Goal: Task Accomplishment & Management: Manage account settings

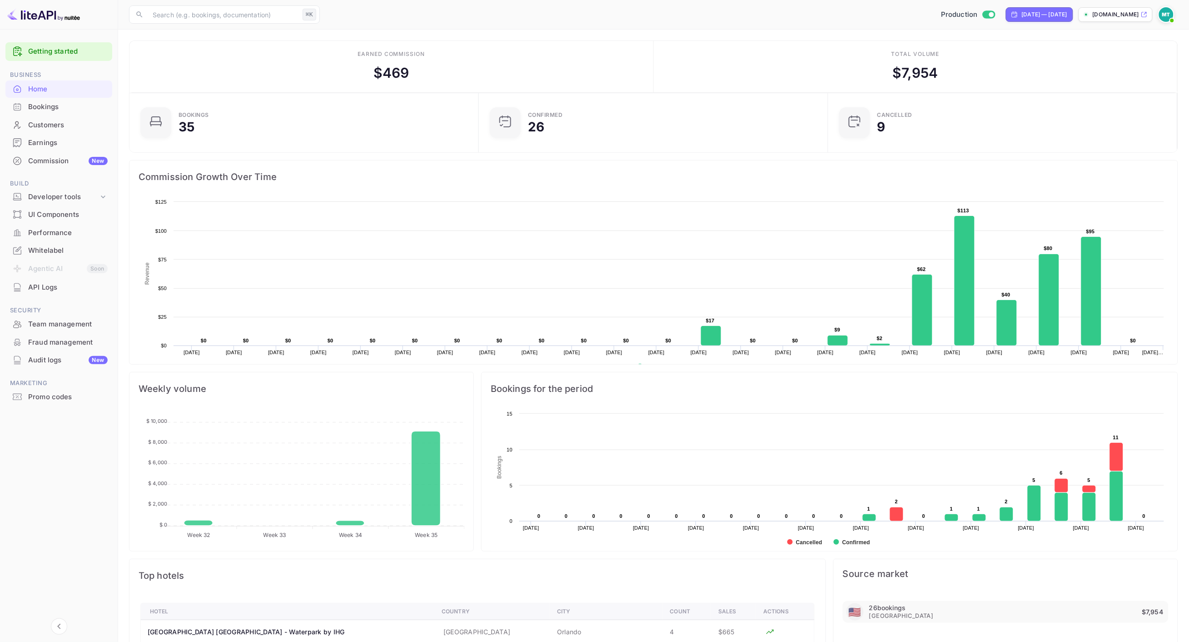
scroll to position [148, 344]
drag, startPoint x: 400, startPoint y: 74, endPoint x: 356, endPoint y: 73, distance: 44.1
click at [356, 73] on div "Earned commission $ 469" at bounding box center [392, 67] width 524 height 52
click at [326, 78] on div "Earned commission $ 469" at bounding box center [392, 67] width 524 height 52
click at [1035, 13] on div "Aug 8, 2025 — Aug 30, 2025" at bounding box center [1044, 14] width 45 height 8
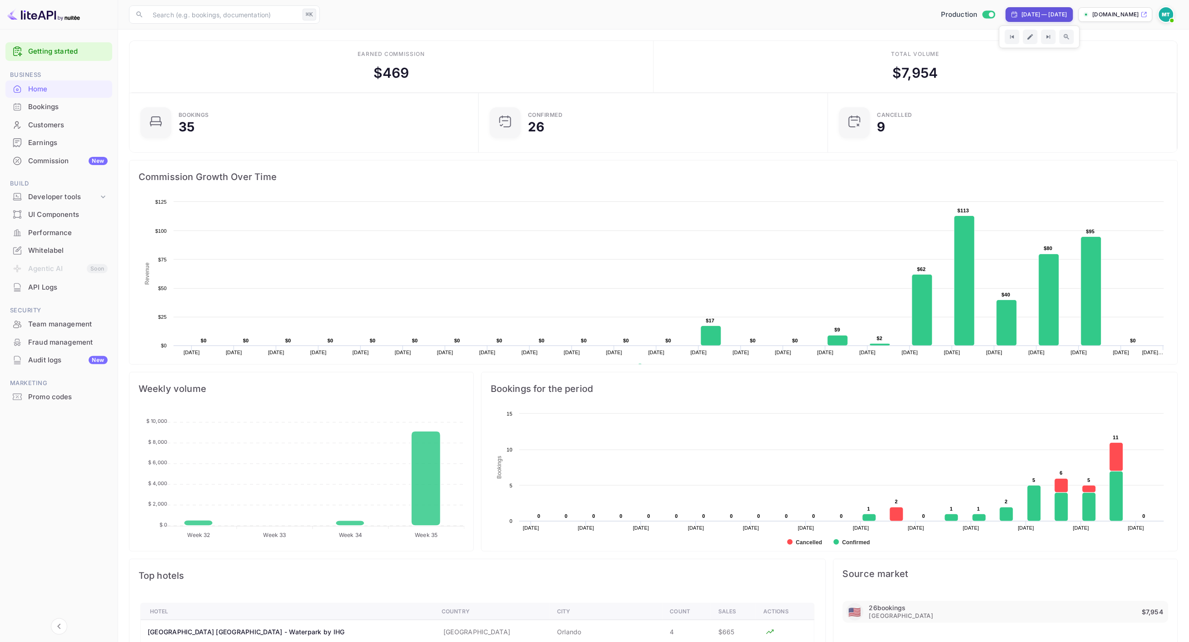
select select "7"
select select "2025"
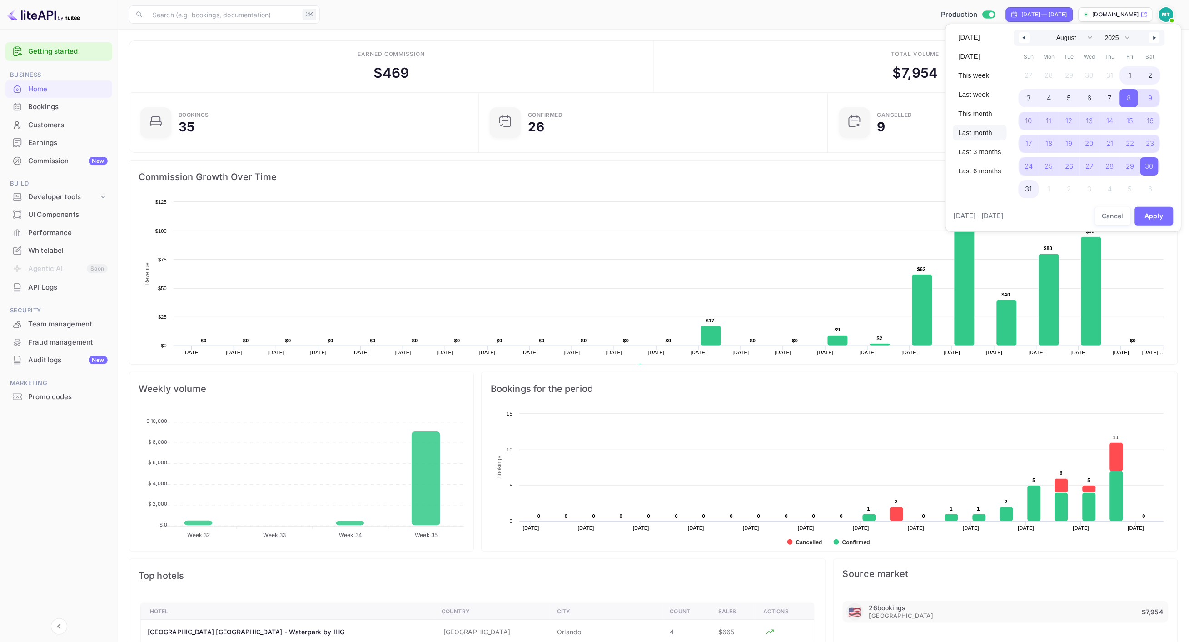
click at [978, 133] on span "Last month" at bounding box center [981, 132] width 54 height 15
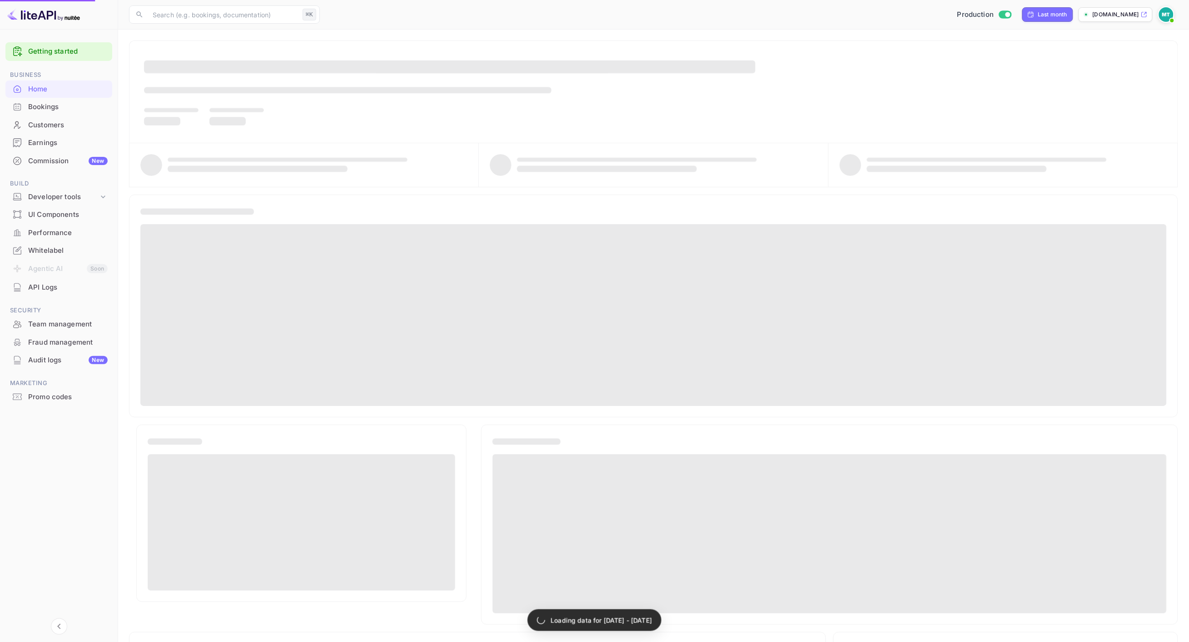
select select "6"
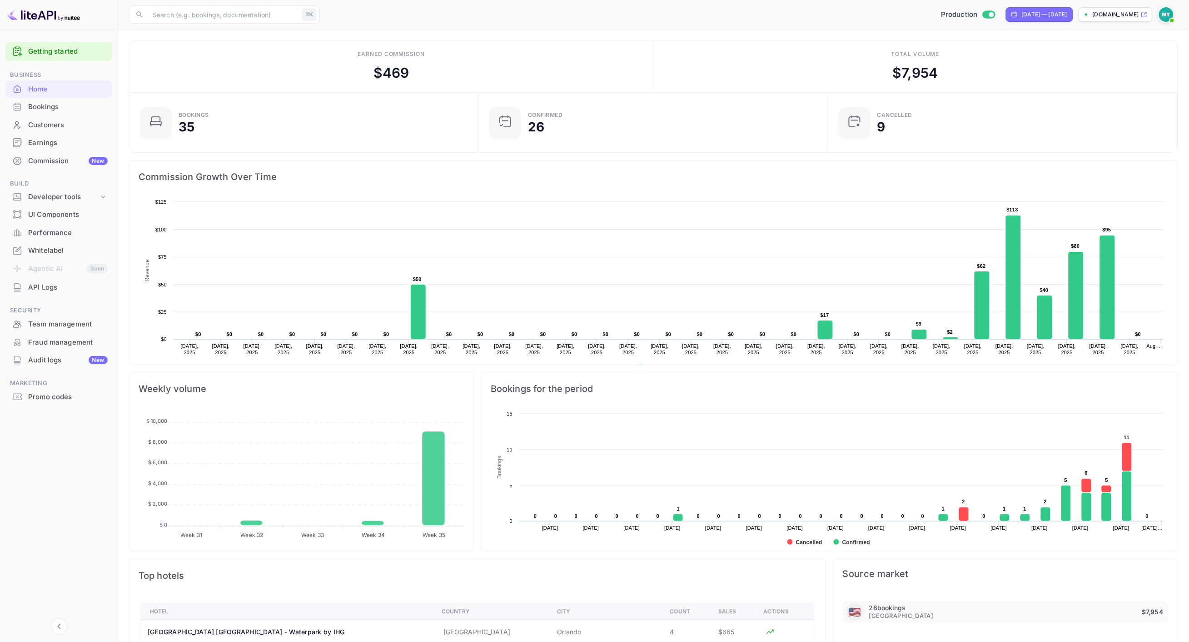
scroll to position [0, 0]
click at [45, 14] on img at bounding box center [43, 14] width 73 height 15
click at [57, 112] on div "Bookings" at bounding box center [68, 107] width 80 height 10
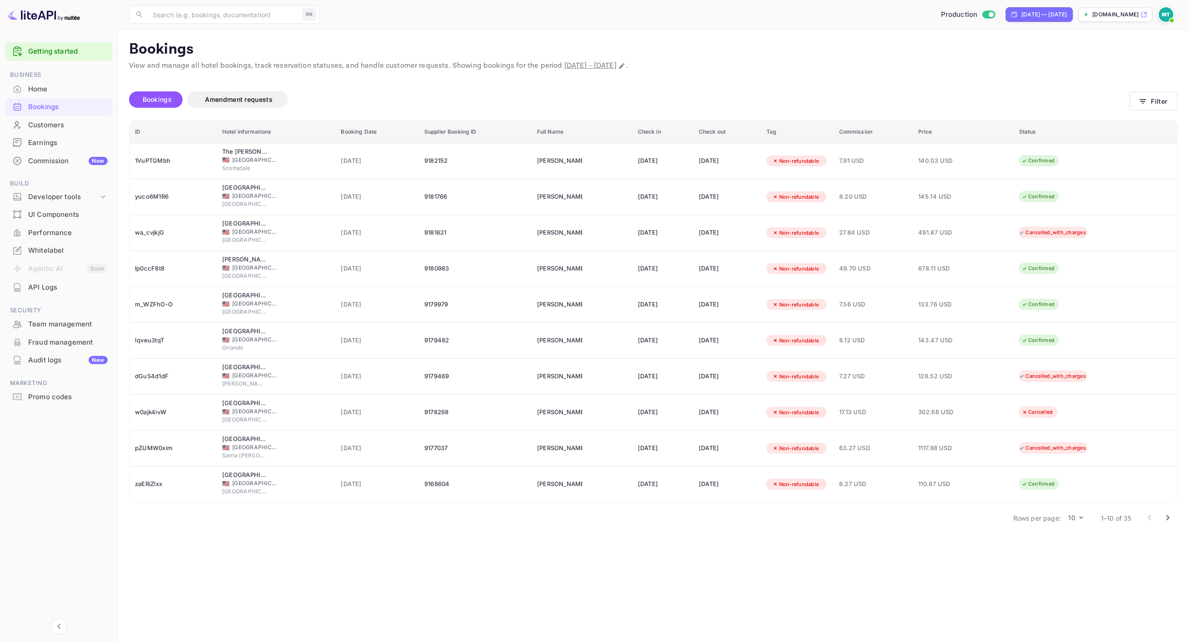
click at [42, 126] on div "Customers" at bounding box center [68, 125] width 80 height 10
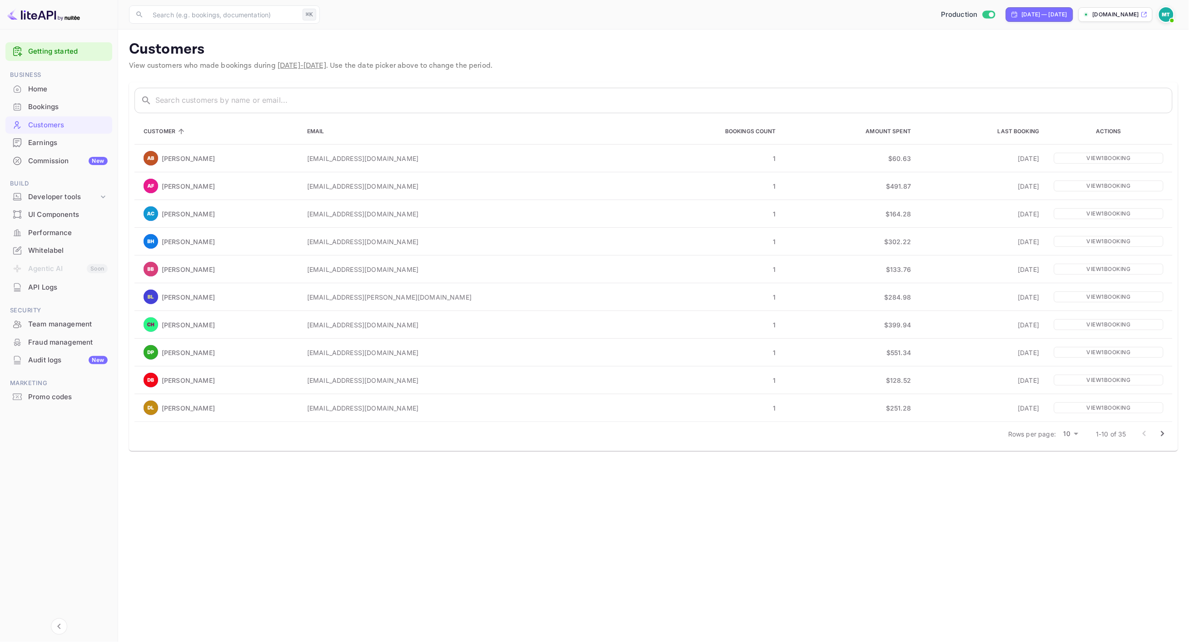
click at [41, 143] on div "Earnings" at bounding box center [68, 143] width 80 height 10
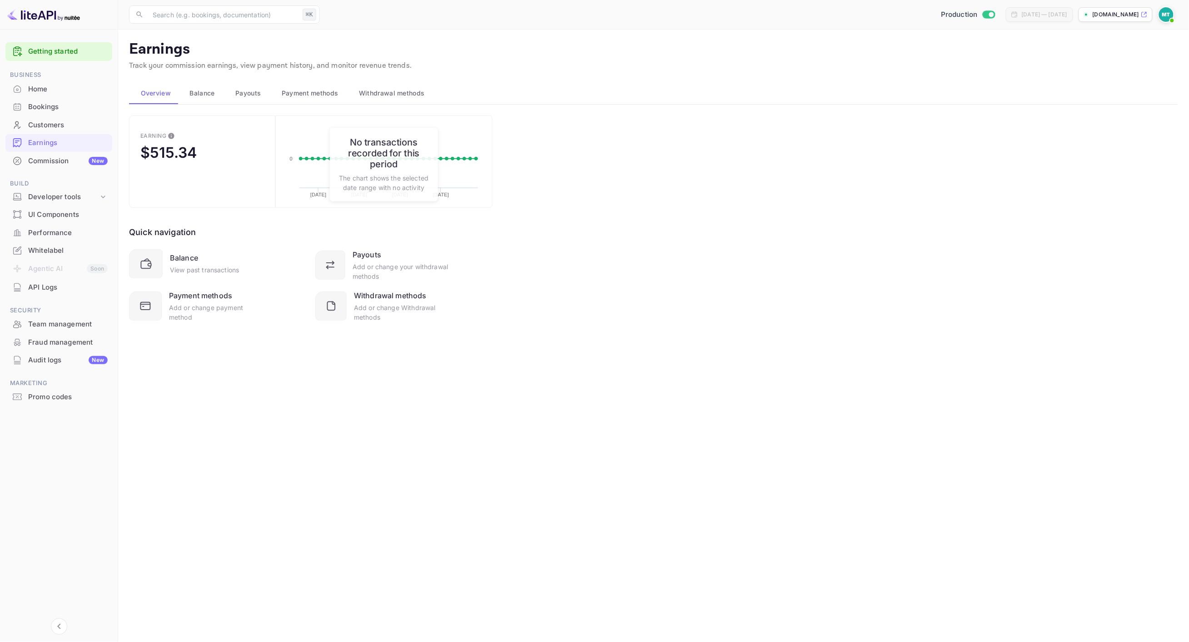
click at [38, 156] on div "Commission New" at bounding box center [68, 161] width 80 height 10
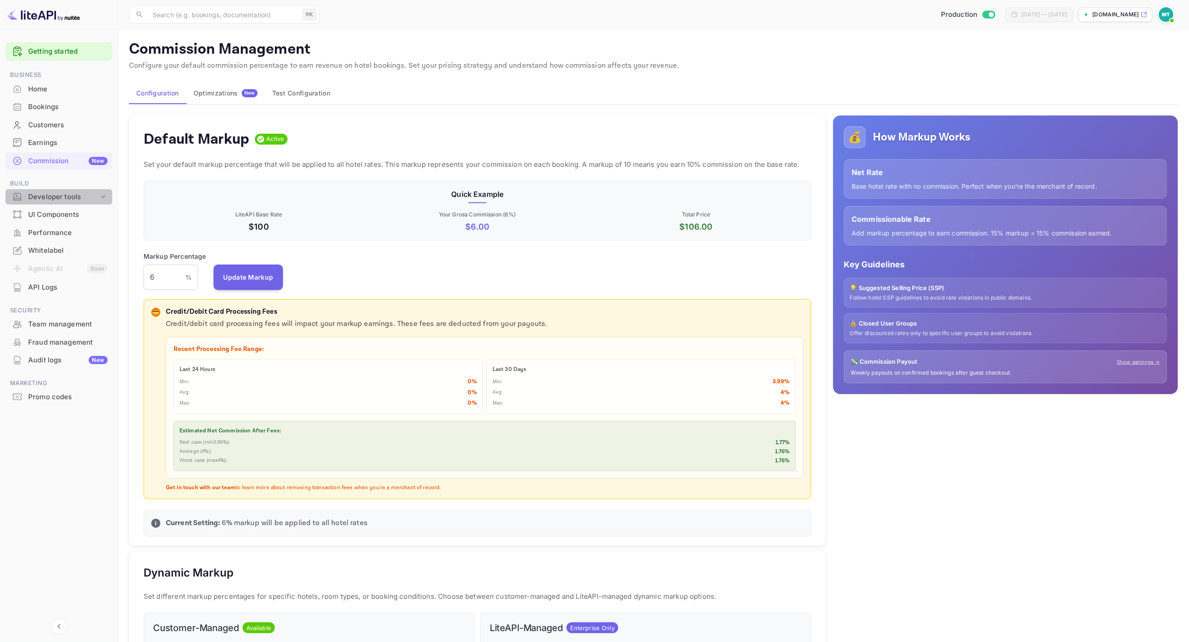
click at [53, 198] on div "Developer tools" at bounding box center [63, 197] width 70 height 10
click at [48, 209] on p "API docs and SDKs" at bounding box center [61, 212] width 59 height 10
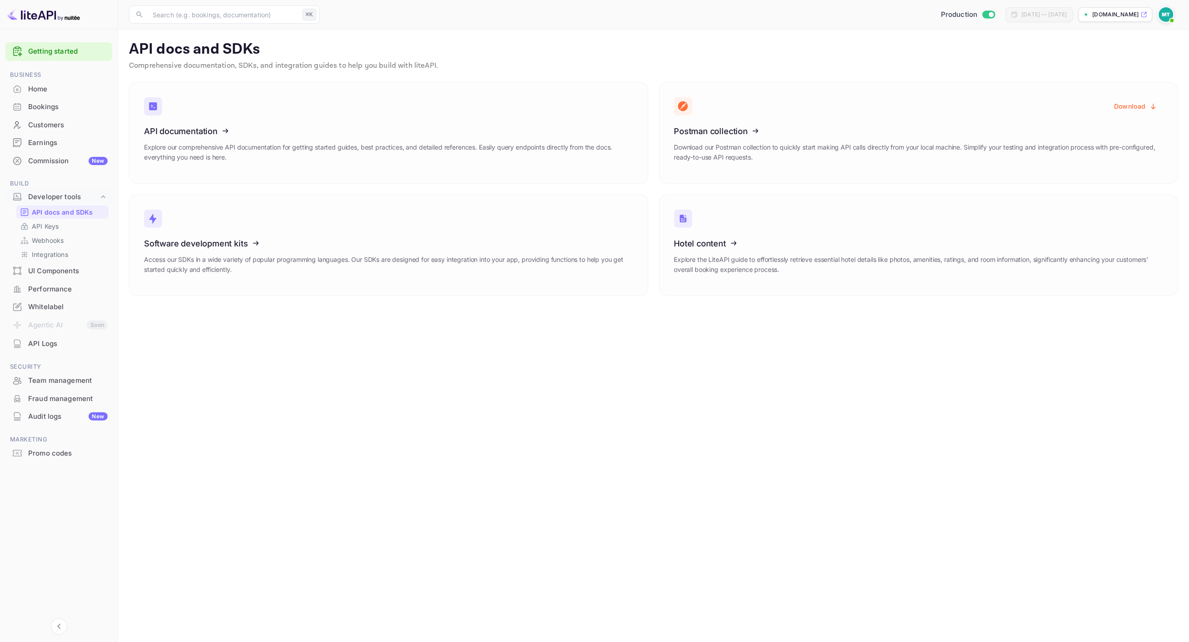
click at [40, 90] on div "Home" at bounding box center [68, 89] width 80 height 10
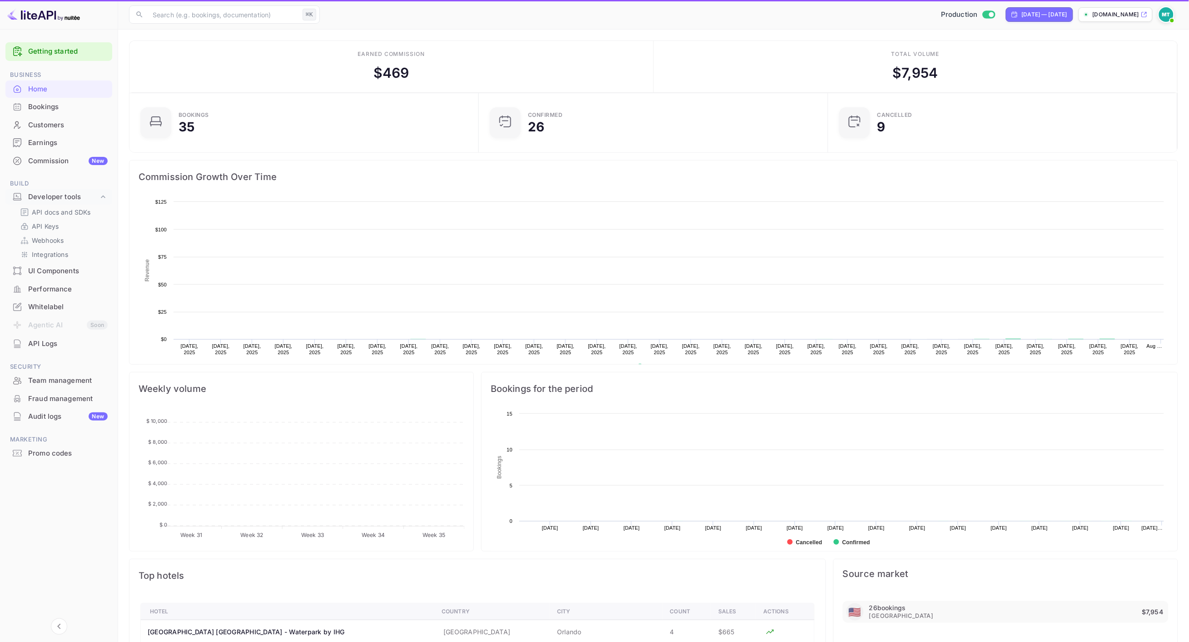
scroll to position [148, 344]
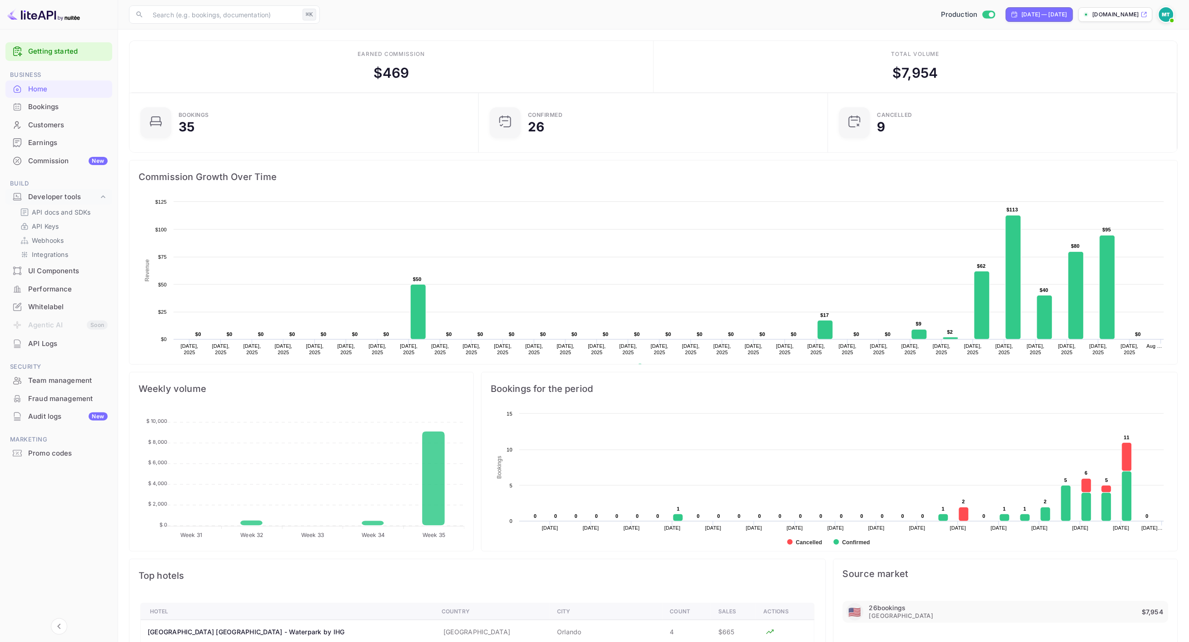
click at [49, 84] on div "Home" at bounding box center [68, 89] width 80 height 10
click at [57, 53] on link "Getting started" at bounding box center [68, 51] width 80 height 10
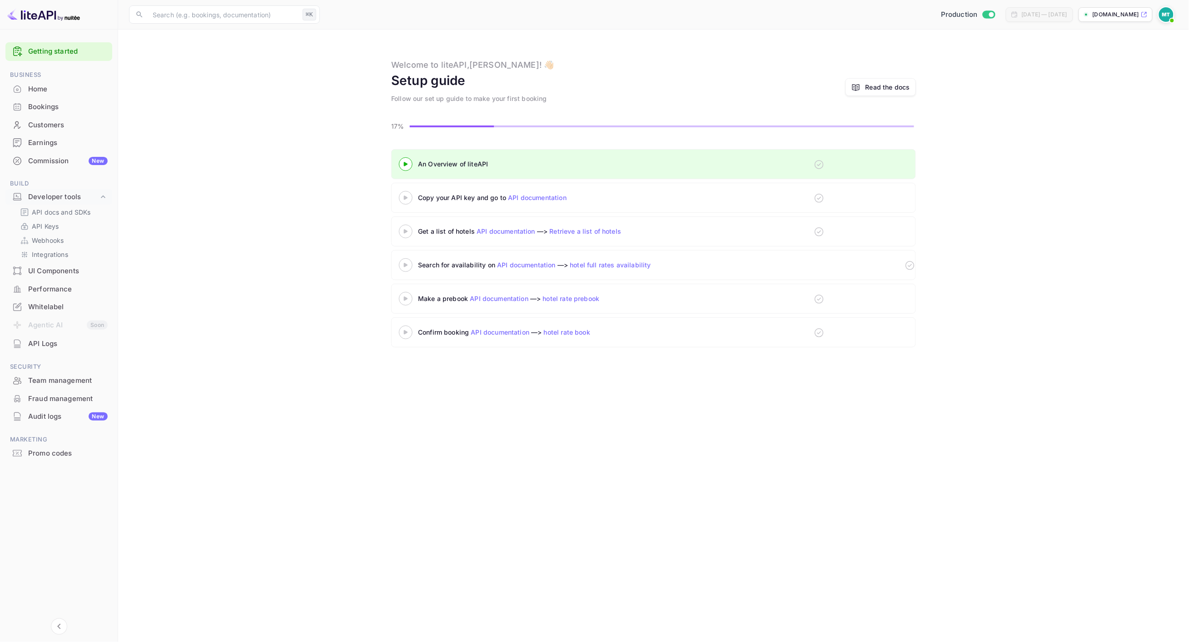
click at [44, 307] on div "Whitelabel" at bounding box center [68, 307] width 80 height 10
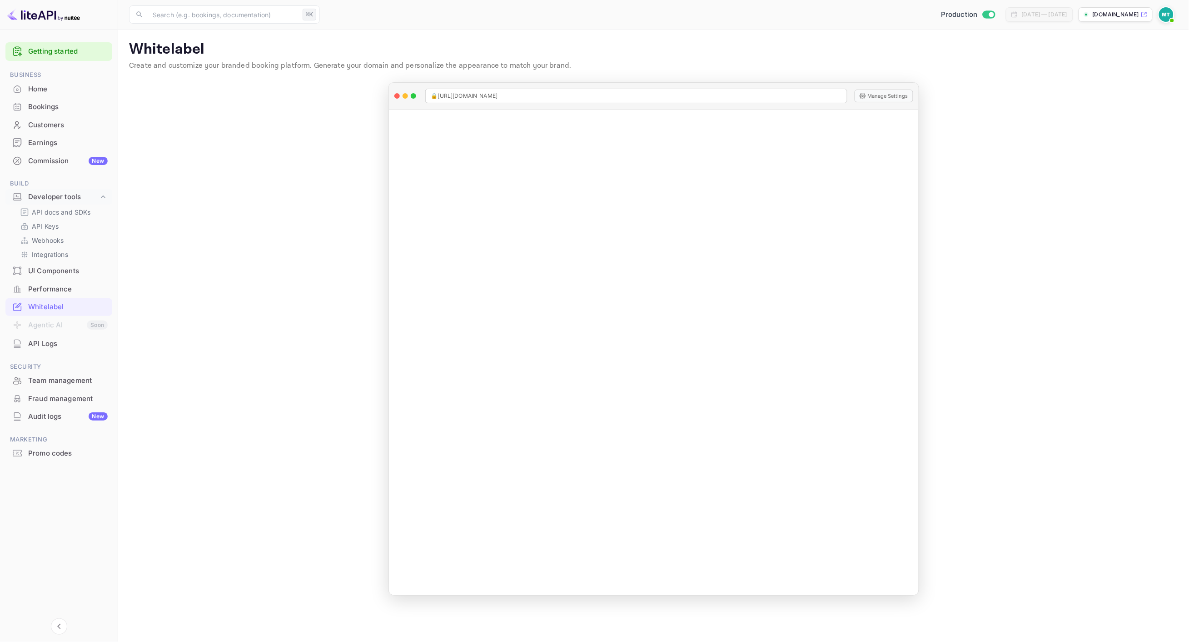
click at [1103, 91] on main "Whitelabel Create and customize your branded booking platform. Generate your do…" at bounding box center [653, 336] width 1071 height 612
click at [1125, 9] on div "[DOMAIN_NAME]" at bounding box center [1116, 14] width 74 height 15
click at [66, 84] on div "Home" at bounding box center [68, 89] width 80 height 10
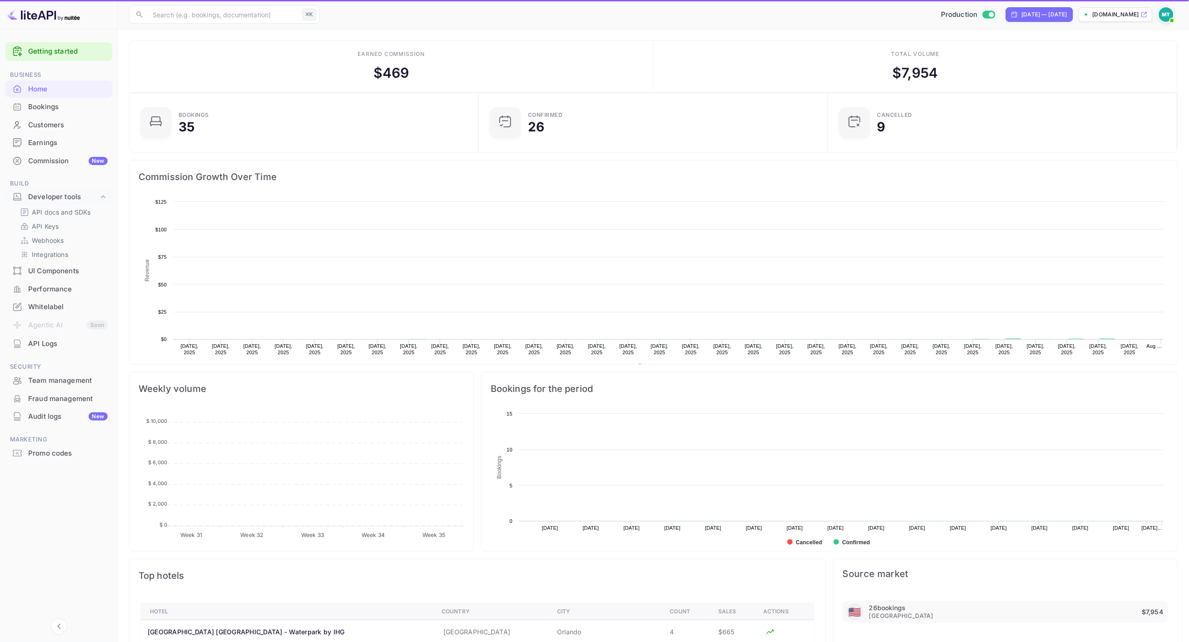
scroll to position [148, 344]
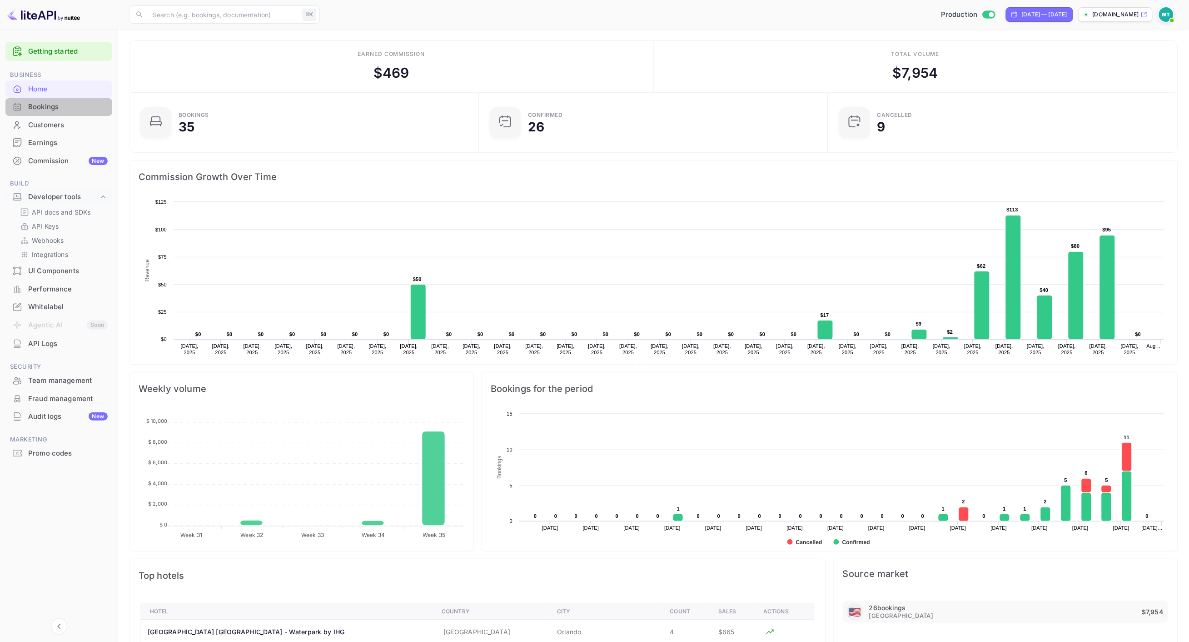
click at [48, 107] on div "Bookings" at bounding box center [68, 107] width 80 height 10
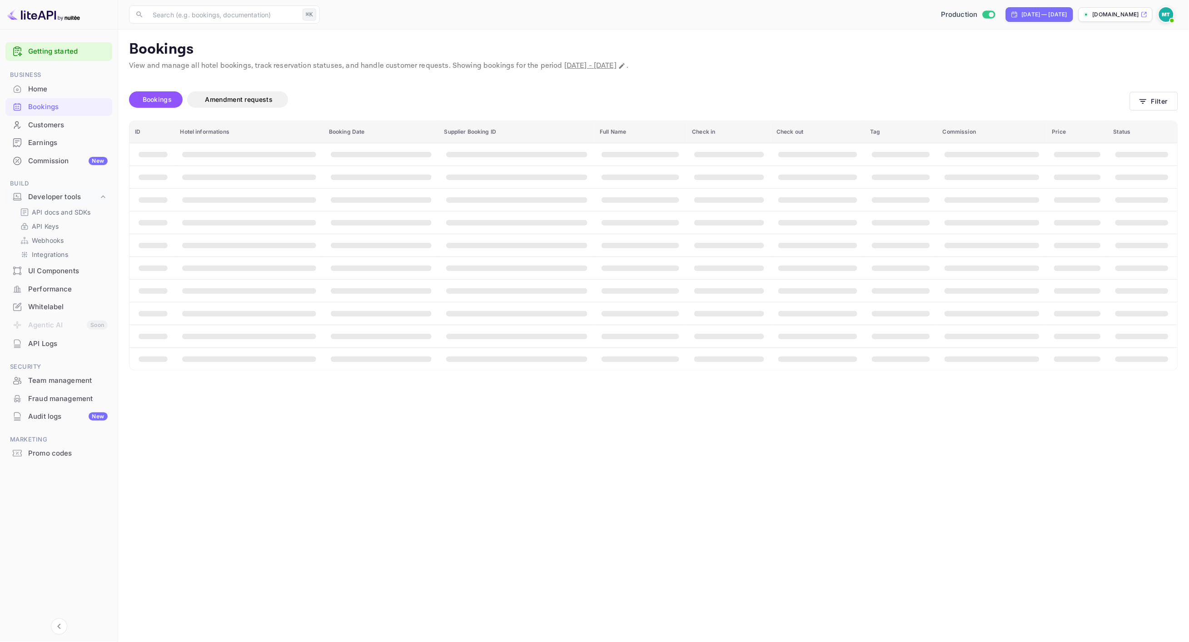
click at [45, 123] on div "Customers" at bounding box center [68, 125] width 80 height 10
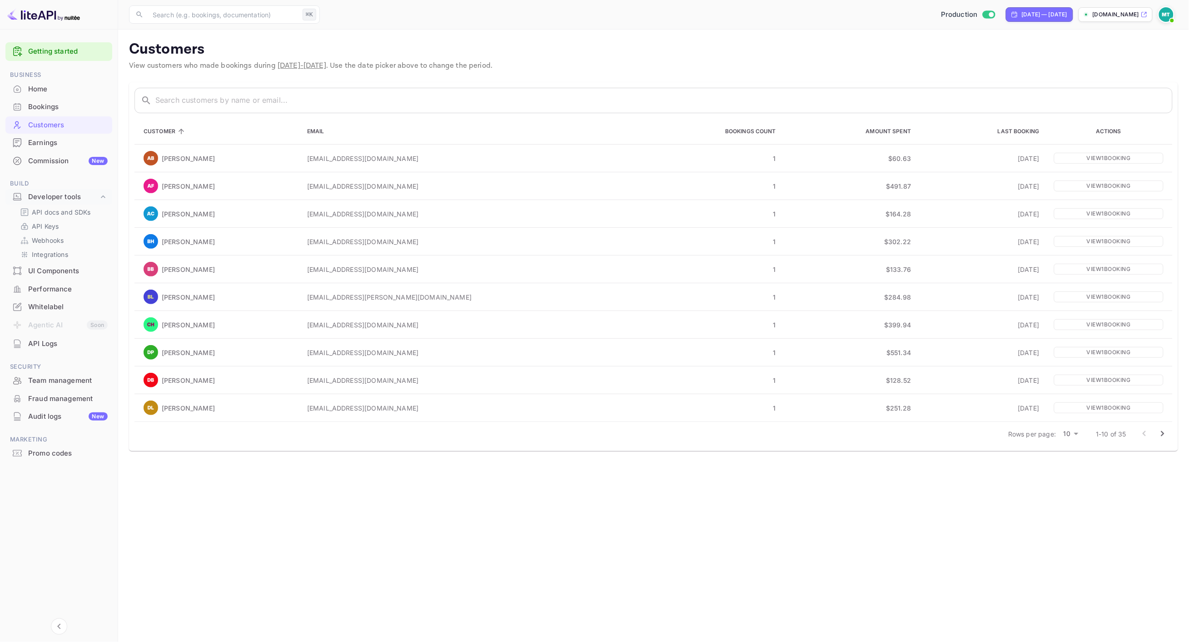
click at [46, 89] on div "Home" at bounding box center [68, 89] width 80 height 10
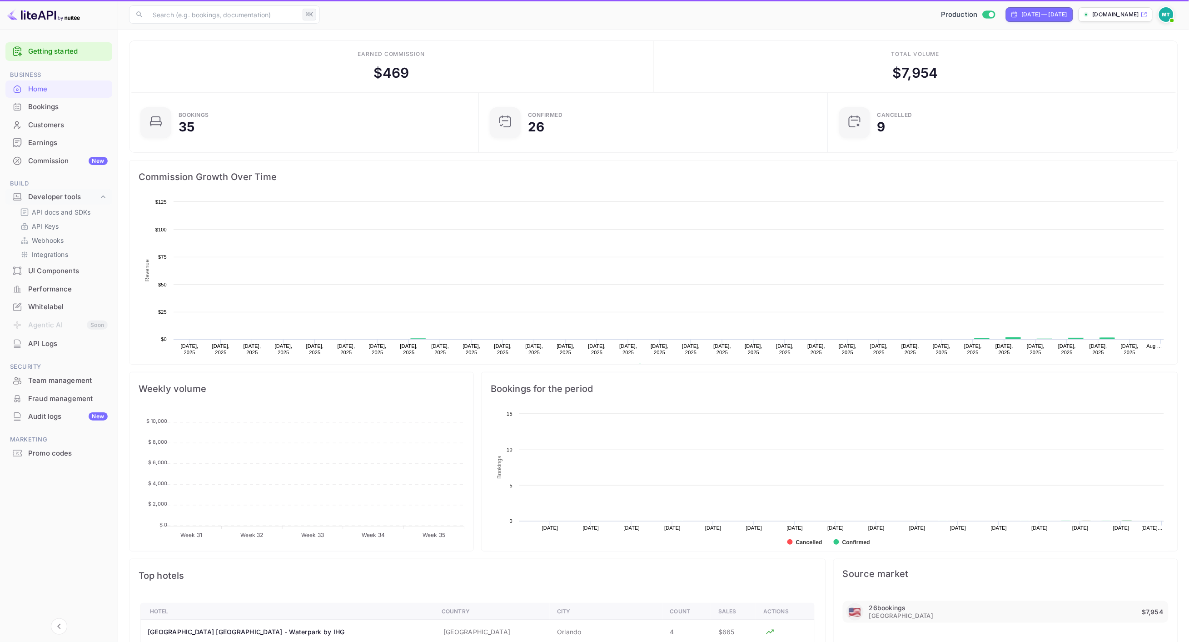
scroll to position [148, 344]
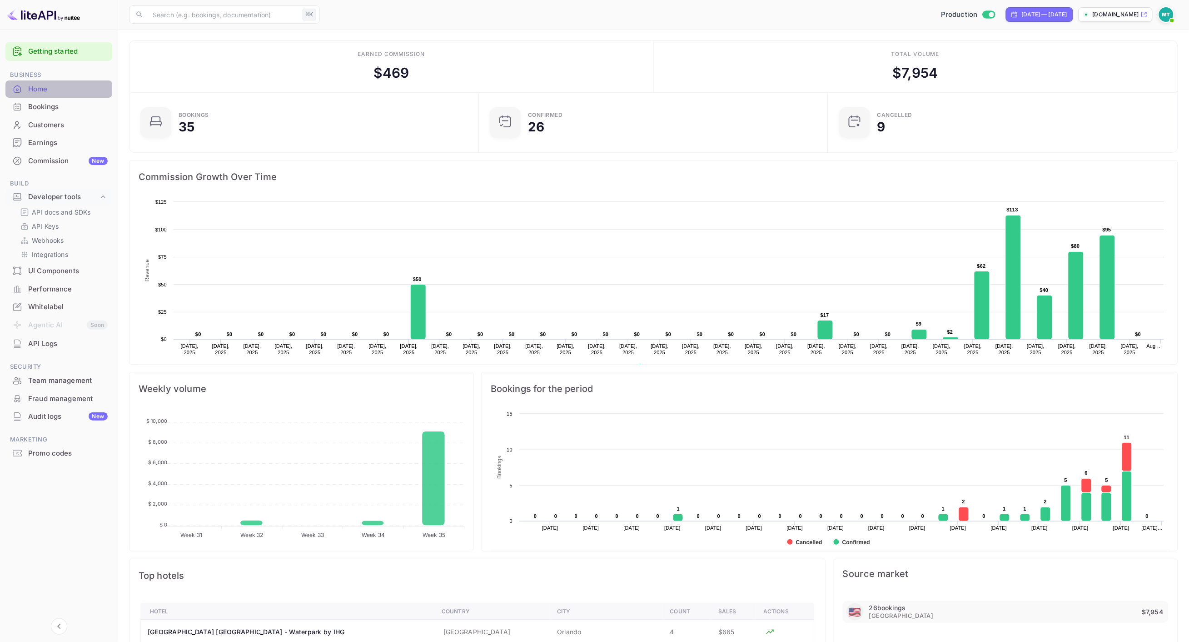
click at [35, 90] on div "Home" at bounding box center [68, 89] width 80 height 10
click at [51, 104] on div "Bookings" at bounding box center [68, 107] width 80 height 10
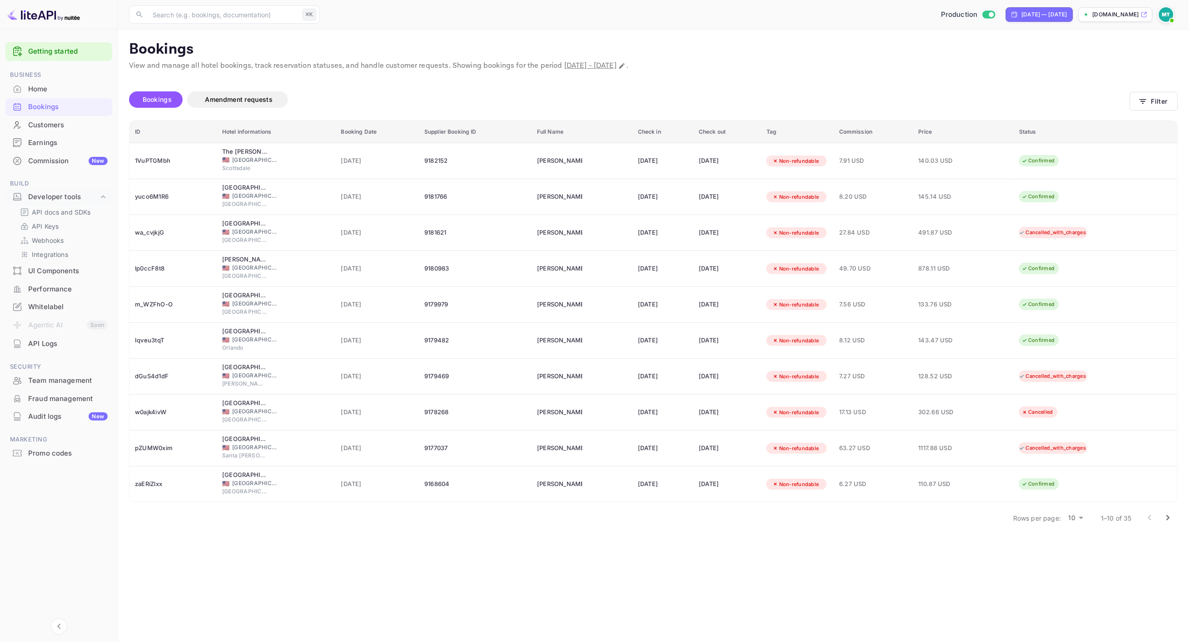
click at [40, 142] on div "Earnings" at bounding box center [68, 143] width 80 height 10
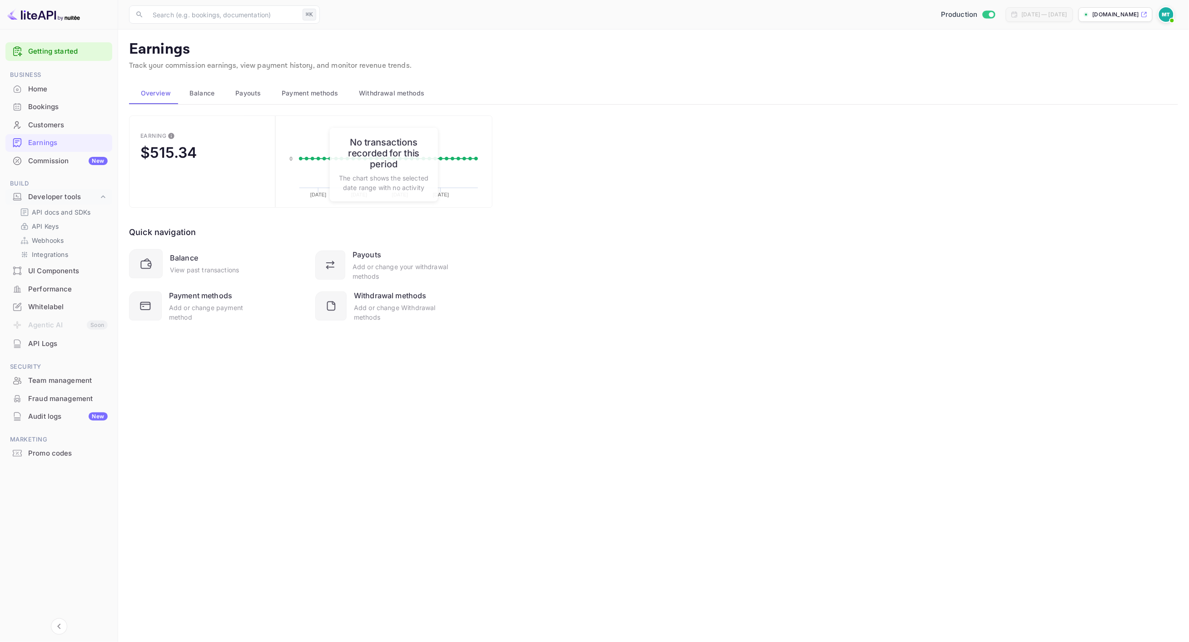
click at [44, 160] on div "Commission New" at bounding box center [68, 161] width 80 height 10
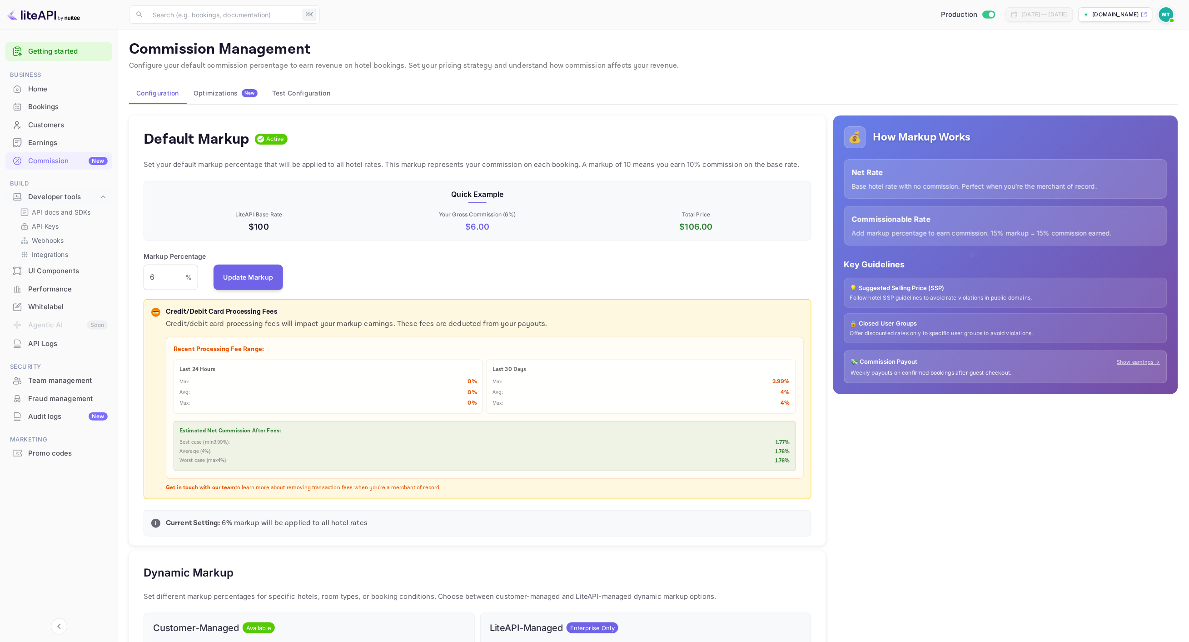
scroll to position [161, 669]
drag, startPoint x: 427, startPoint y: 214, endPoint x: 546, endPoint y: 212, distance: 119.5
click at [530, 215] on p "Your Gross Commission ( 6 %)" at bounding box center [477, 214] width 215 height 8
click at [546, 212] on p "Your Gross Commission ( 6 %)" at bounding box center [477, 214] width 215 height 8
drag, startPoint x: 444, startPoint y: 214, endPoint x: 409, endPoint y: 212, distance: 35.5
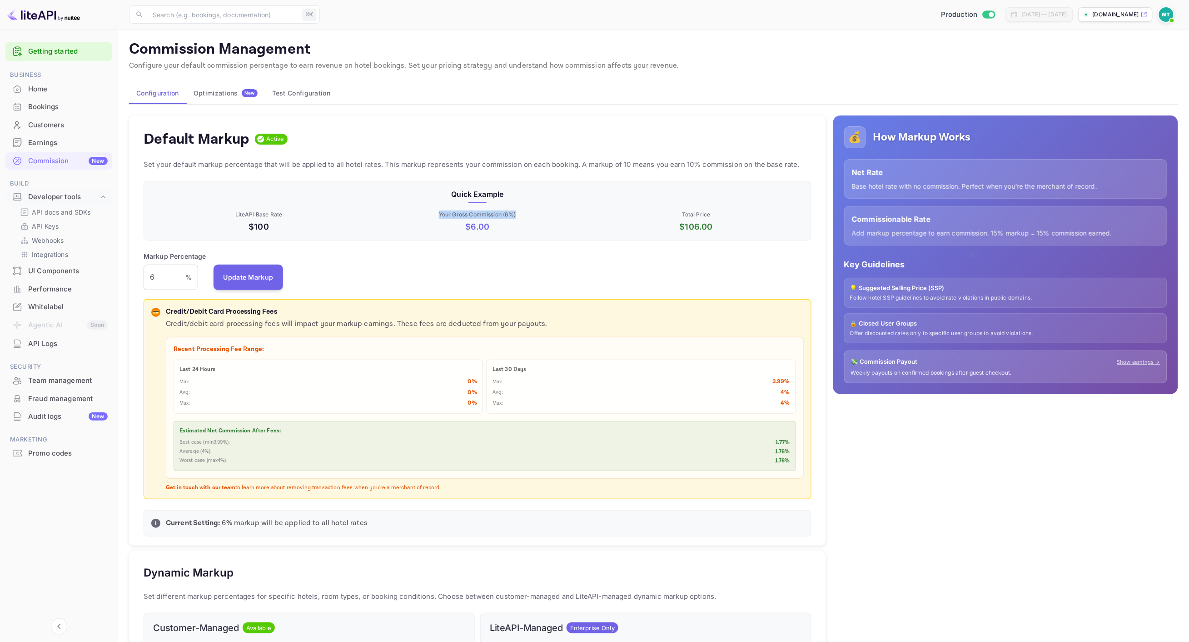
click at [409, 212] on p "Your Gross Commission ( 6 %)" at bounding box center [477, 214] width 215 height 8
click at [163, 275] on input "6" at bounding box center [165, 277] width 42 height 25
drag, startPoint x: 169, startPoint y: 276, endPoint x: 133, endPoint y: 276, distance: 35.5
click at [133, 276] on div "Default Markup Active Set your default markup percentage that will be applied t…" at bounding box center [477, 330] width 697 height 430
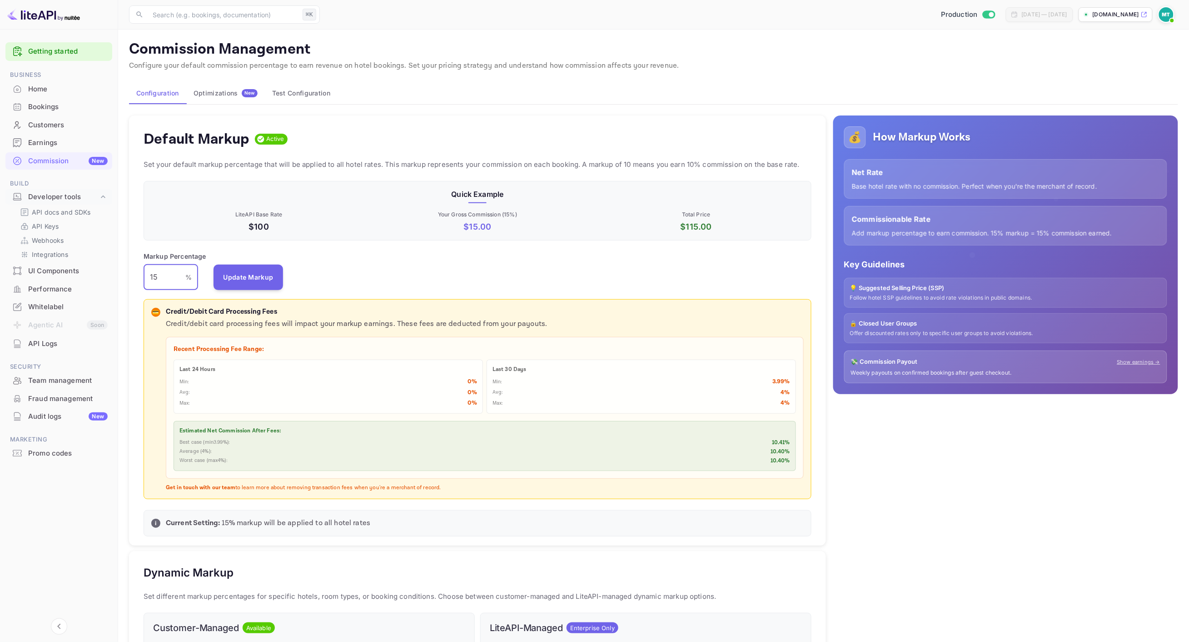
type input "6"
click at [370, 272] on div "Markup Percentage 6 % ​ Update Markup" at bounding box center [478, 270] width 668 height 39
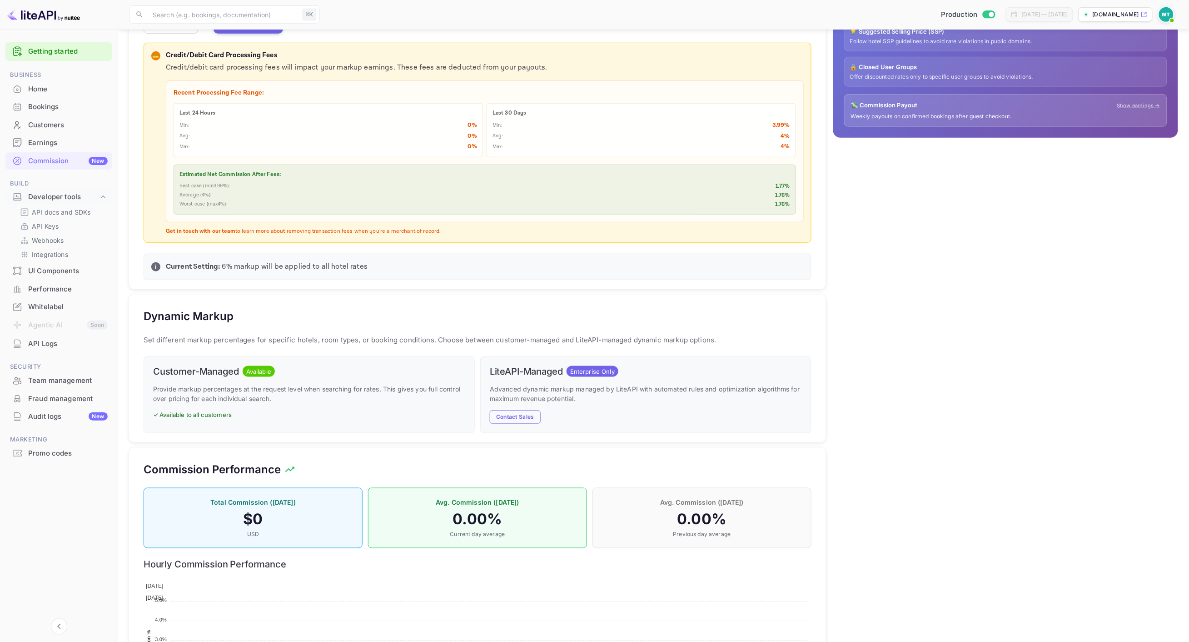
scroll to position [0, 0]
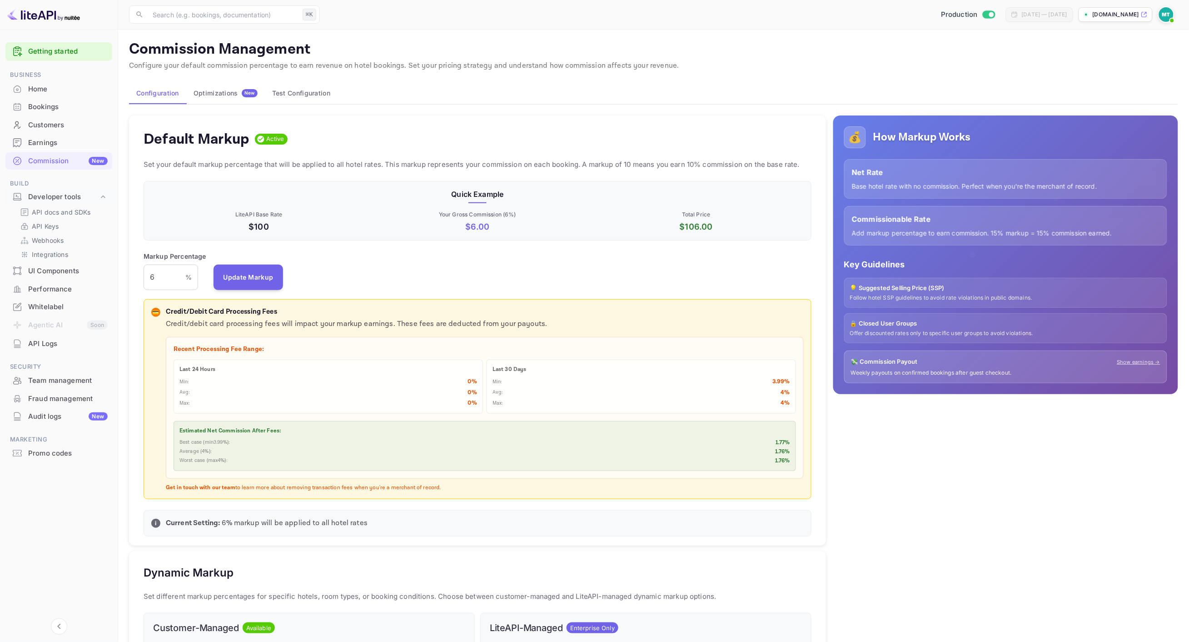
click at [219, 92] on div "Optimizations New" at bounding box center [226, 93] width 64 height 8
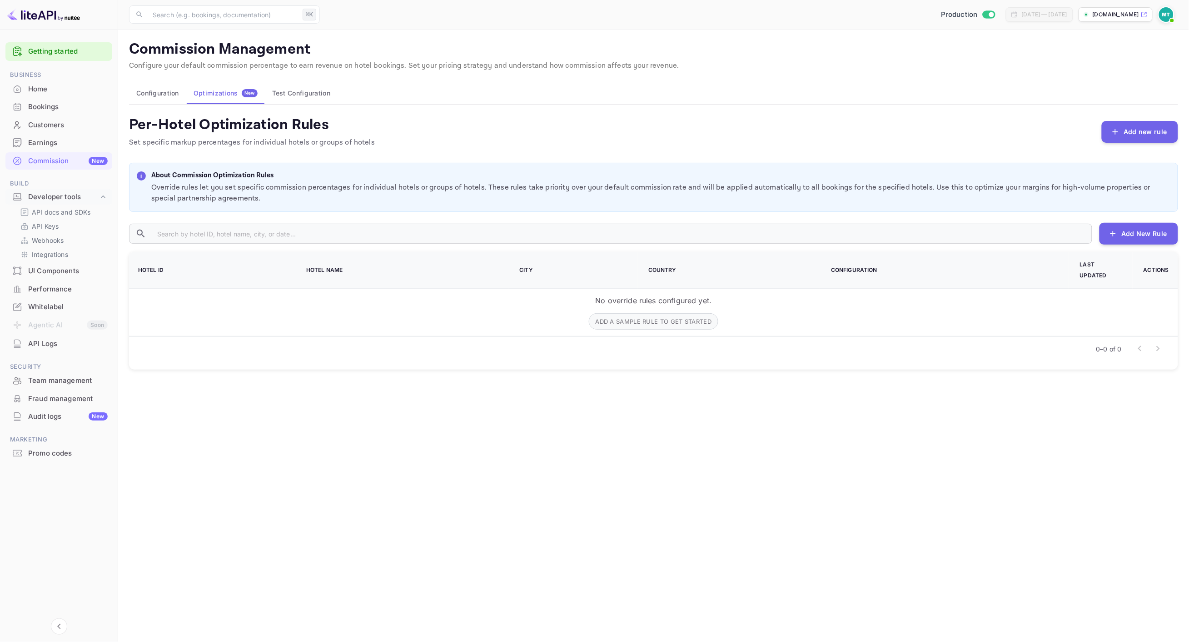
click at [306, 95] on button "Test Configuration" at bounding box center [301, 93] width 73 height 22
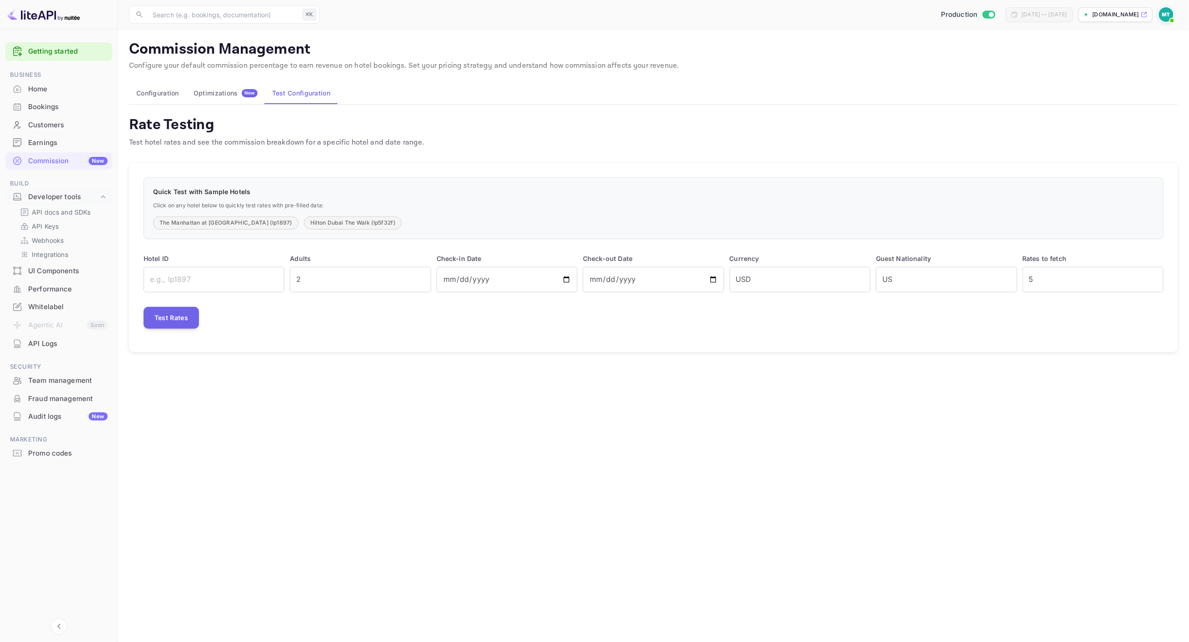
click at [161, 93] on button "Configuration" at bounding box center [157, 93] width 57 height 22
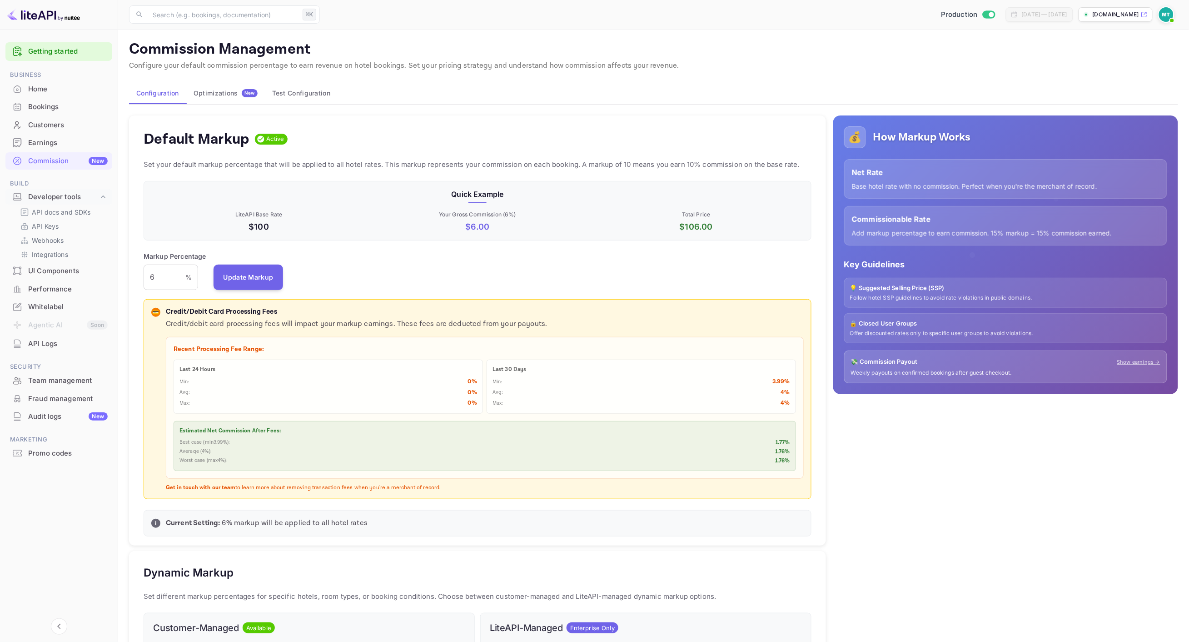
scroll to position [161, 669]
click at [203, 93] on div "Optimizations New" at bounding box center [226, 93] width 64 height 8
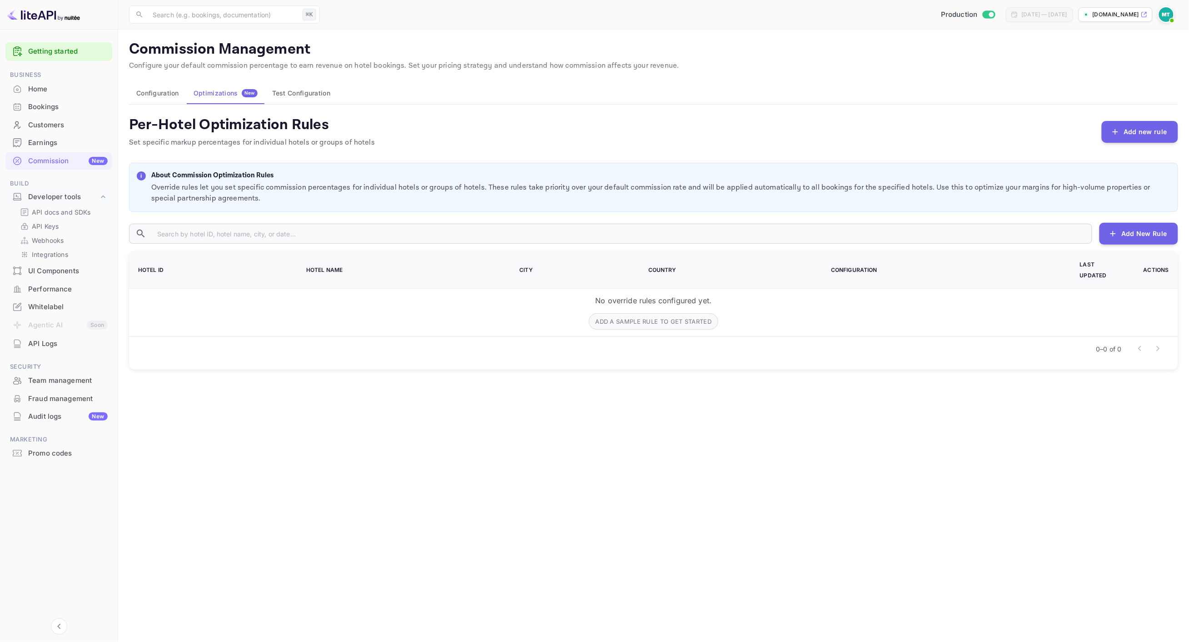
click at [158, 93] on button "Configuration" at bounding box center [157, 93] width 57 height 22
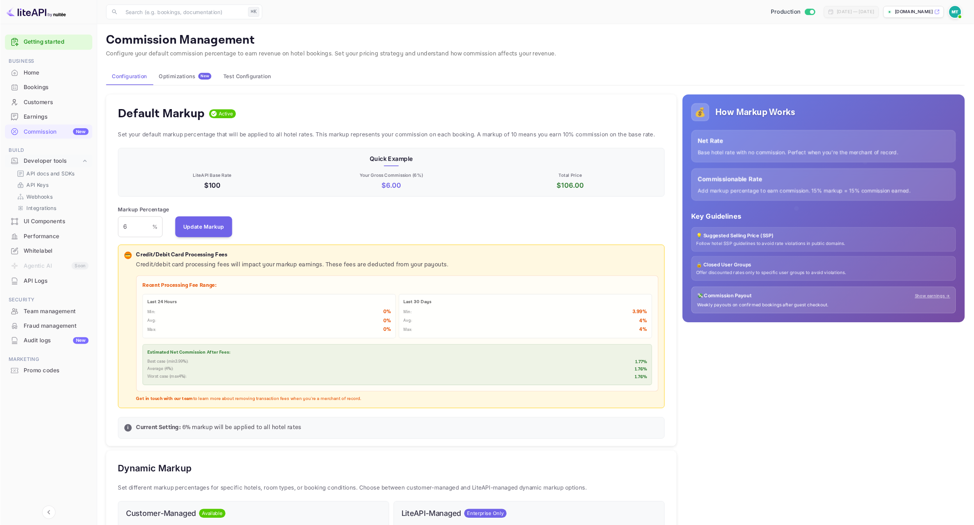
scroll to position [161, 669]
click at [212, 93] on div "Optimizations New" at bounding box center [226, 93] width 64 height 8
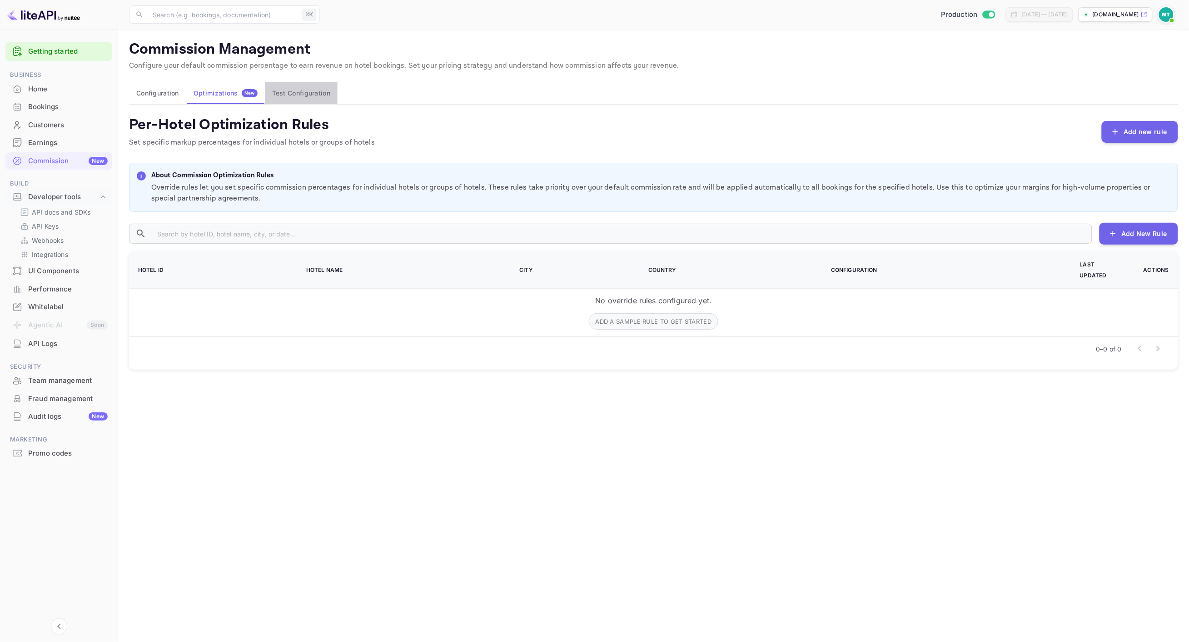
click at [298, 93] on button "Test Configuration" at bounding box center [301, 93] width 73 height 22
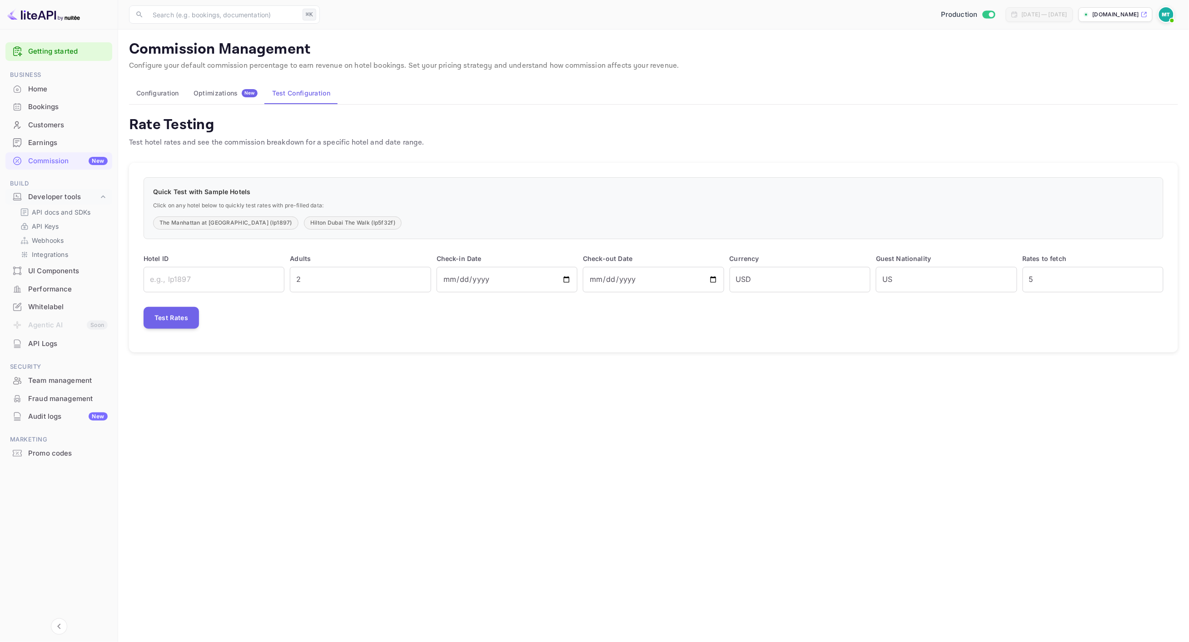
click at [1168, 15] on img at bounding box center [1166, 14] width 15 height 15
click at [1083, 77] on p "Settings" at bounding box center [1086, 82] width 26 height 10
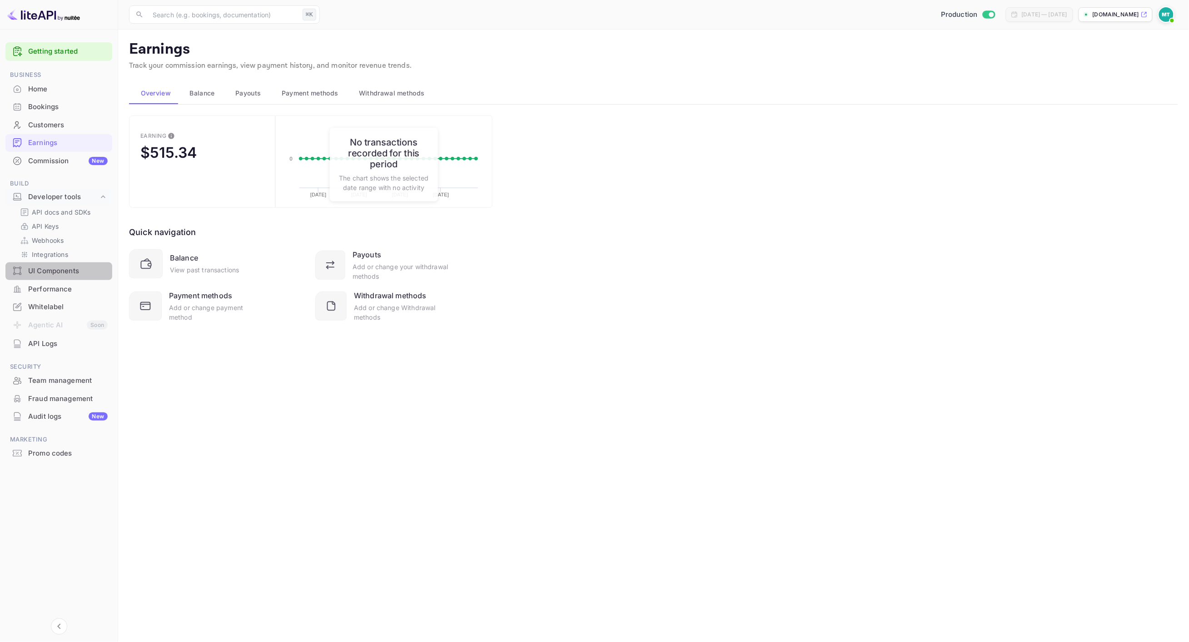
click at [53, 277] on div "UI Components" at bounding box center [58, 271] width 107 height 18
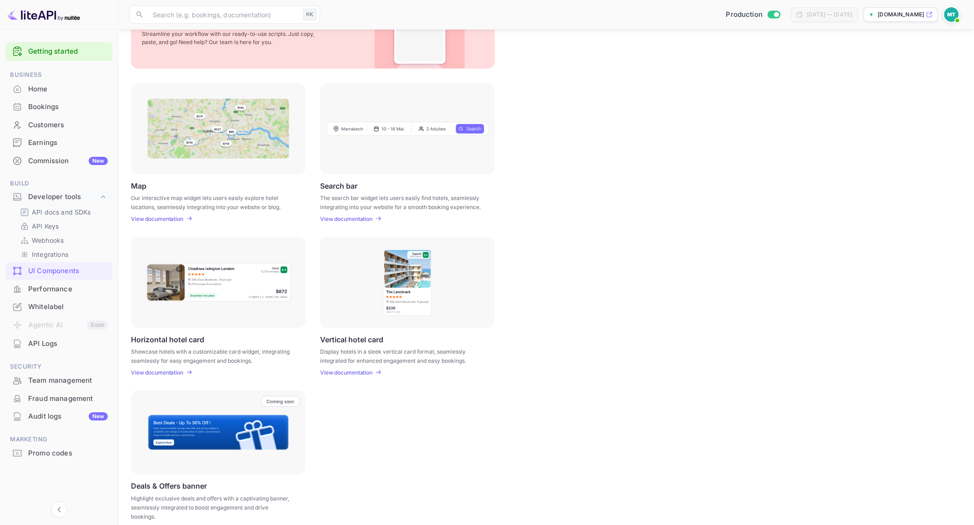
scroll to position [87, 0]
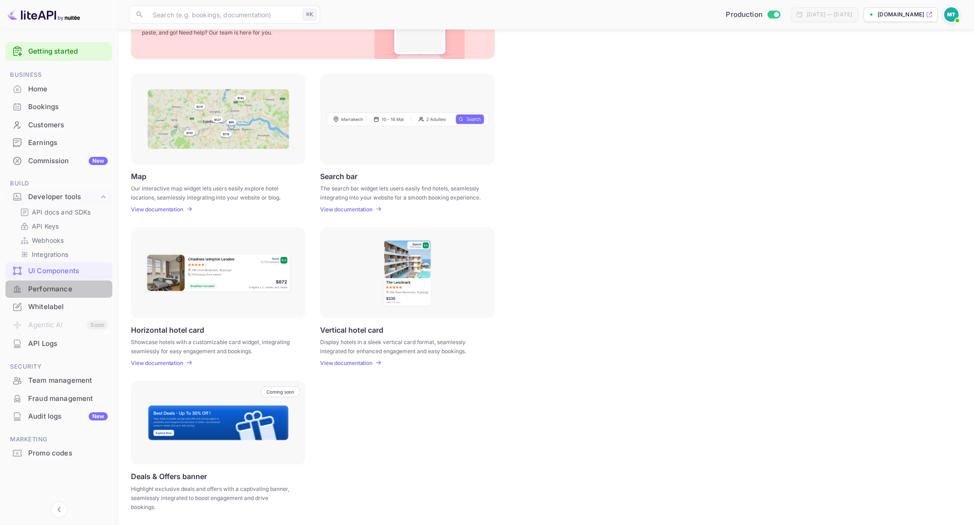
click at [52, 286] on div "Performance" at bounding box center [68, 289] width 80 height 10
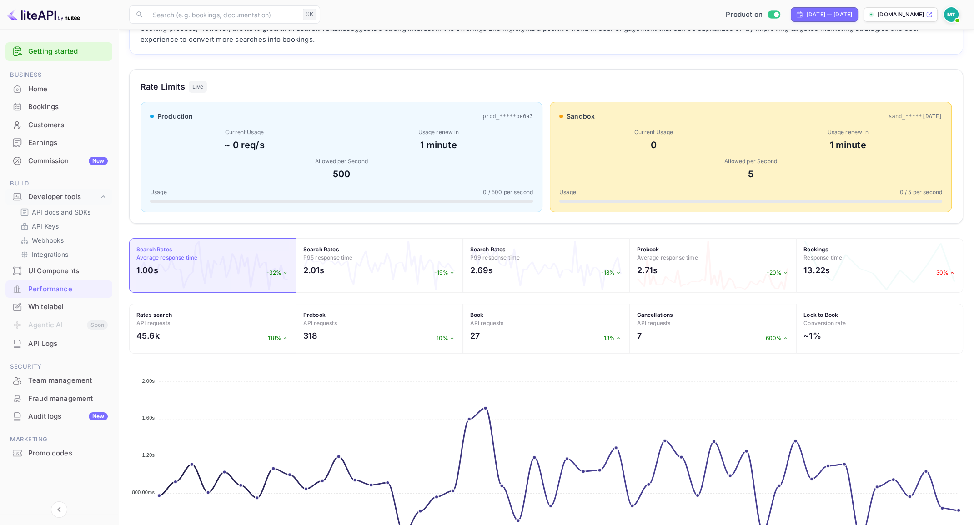
scroll to position [183, 0]
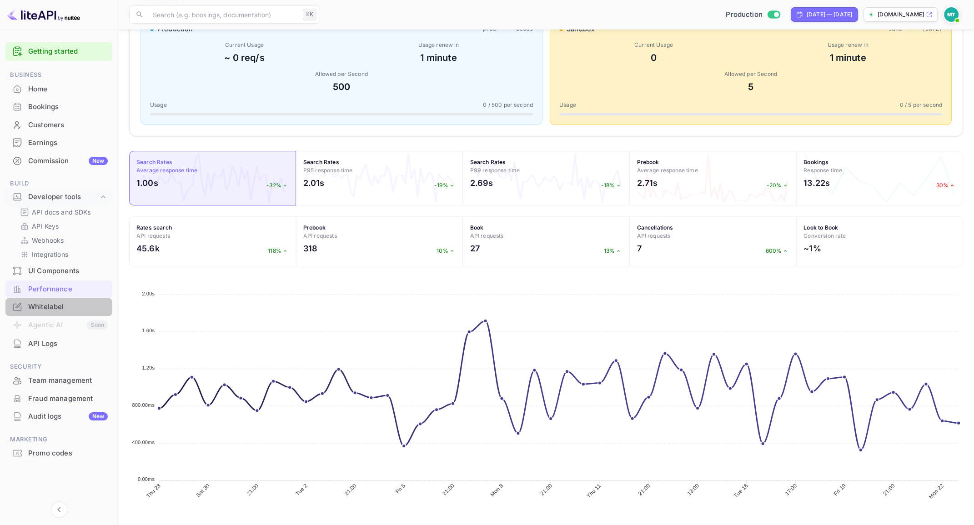
click at [45, 306] on div "Whitelabel" at bounding box center [68, 307] width 80 height 10
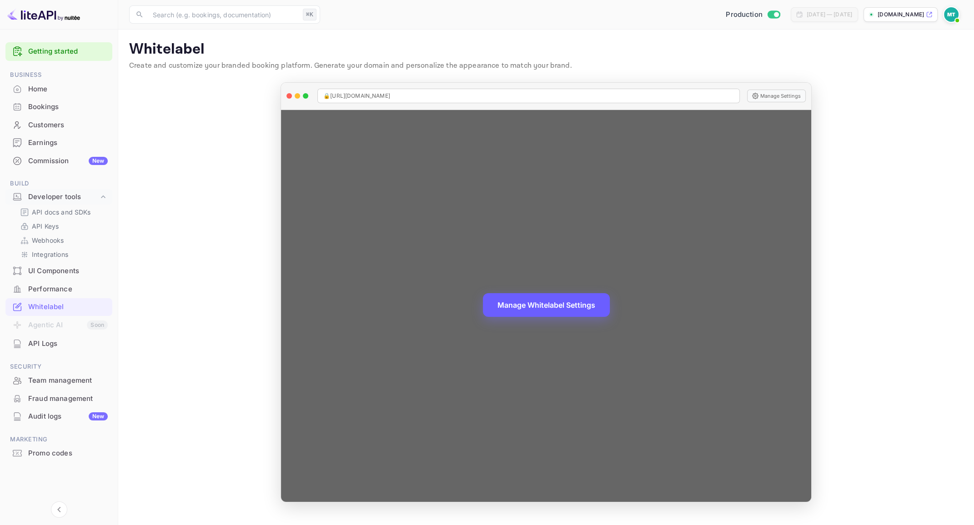
click at [548, 308] on button "Manage Whitelabel Settings" at bounding box center [546, 305] width 127 height 24
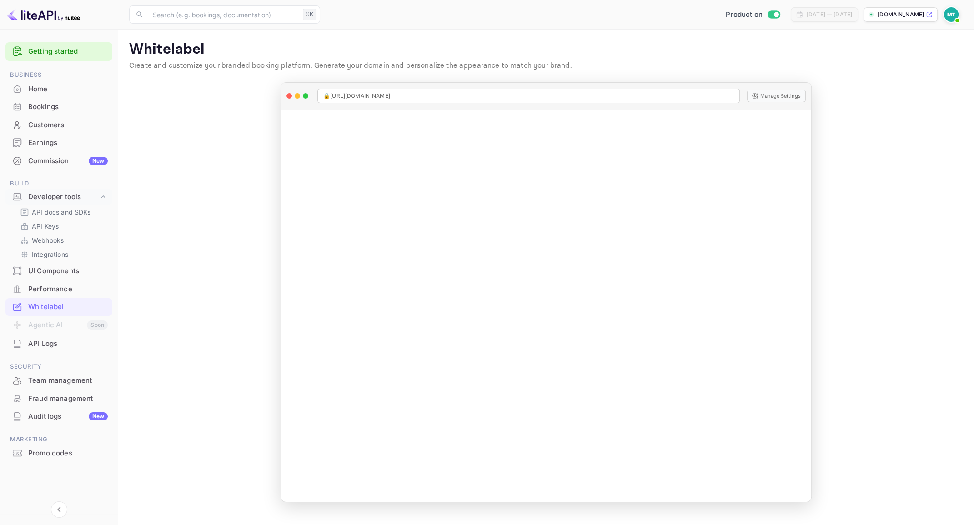
click at [215, 209] on main "Whitelabel Create and customize your branded booking platform. Generate your do…" at bounding box center [545, 277] width 855 height 495
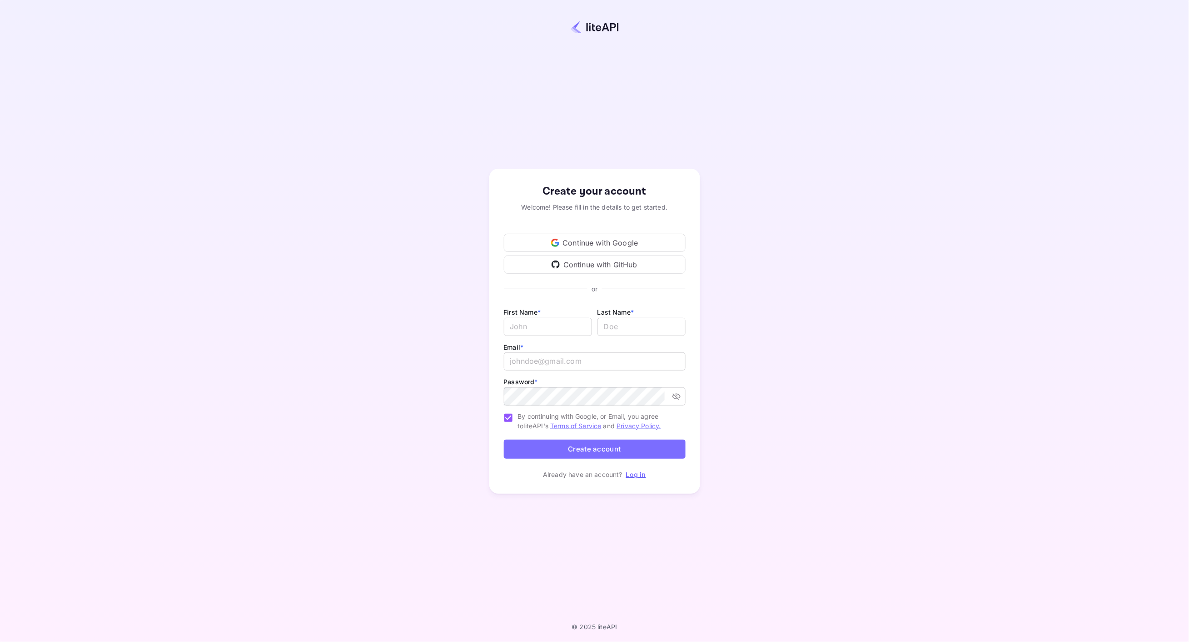
click at [244, 189] on div "Create your account Welcome! Please fill in the details to get started. Continu…" at bounding box center [594, 331] width 1109 height 583
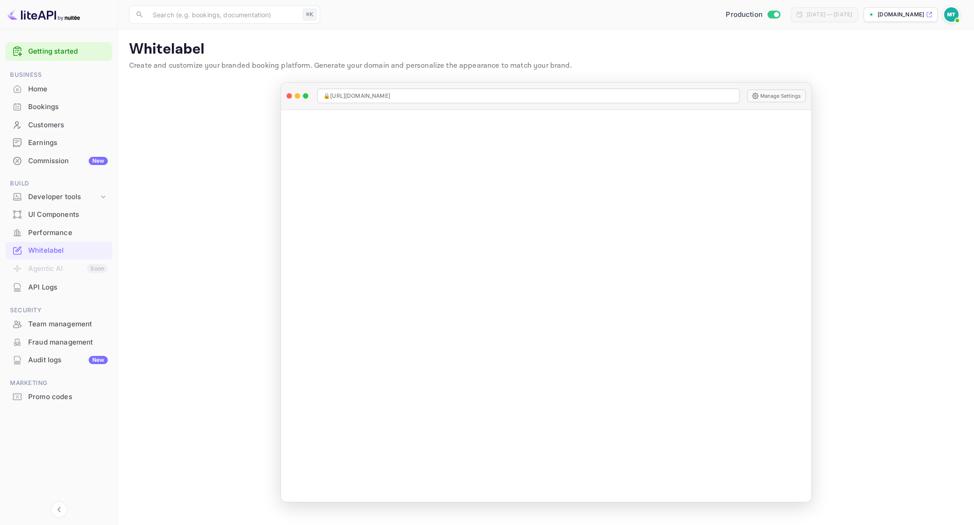
drag, startPoint x: 198, startPoint y: 289, endPoint x: 255, endPoint y: 286, distance: 57.8
click at [198, 289] on main "Whitelabel Create and customize your branded booking platform. Generate your do…" at bounding box center [545, 277] width 855 height 495
click at [906, 15] on p "[DOMAIN_NAME]" at bounding box center [900, 14] width 46 height 8
click at [216, 245] on main "Whitelabel Create and customize your branded booking platform. Generate your do…" at bounding box center [545, 277] width 855 height 495
click at [53, 90] on div "Home" at bounding box center [68, 89] width 80 height 10
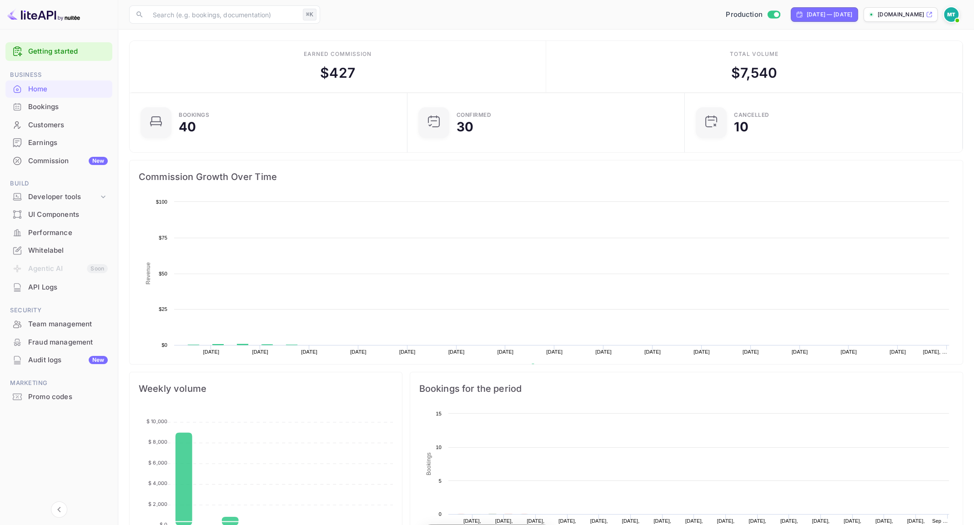
scroll to position [148, 272]
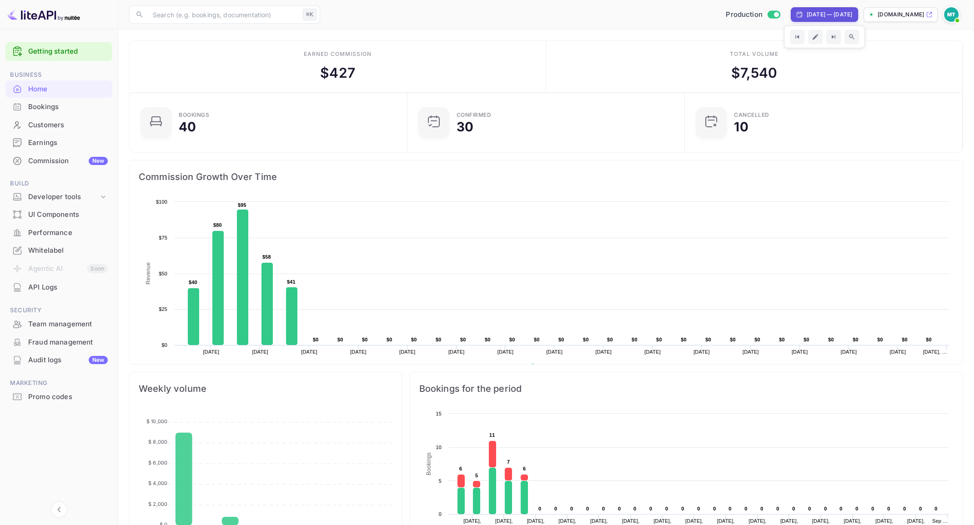
click at [950, 14] on img at bounding box center [951, 14] width 15 height 15
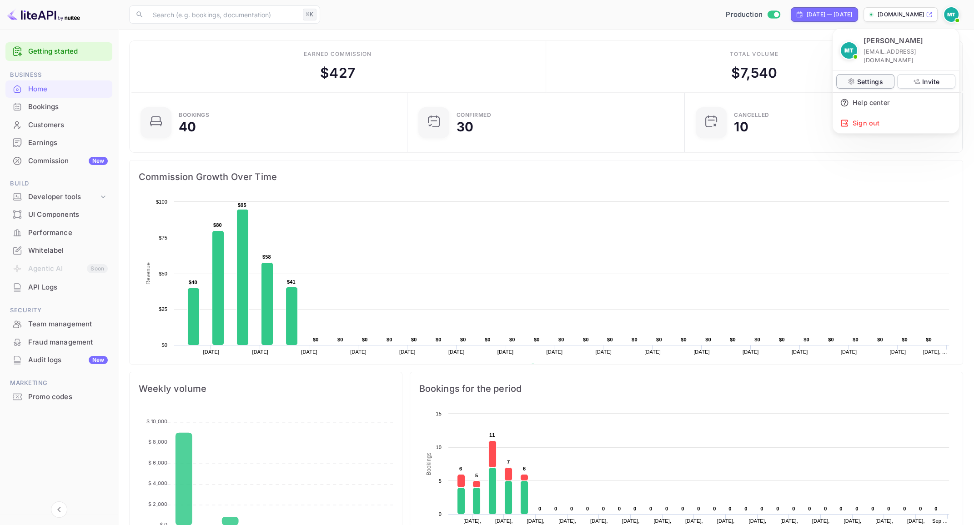
click at [867, 77] on p "Settings" at bounding box center [869, 82] width 26 height 10
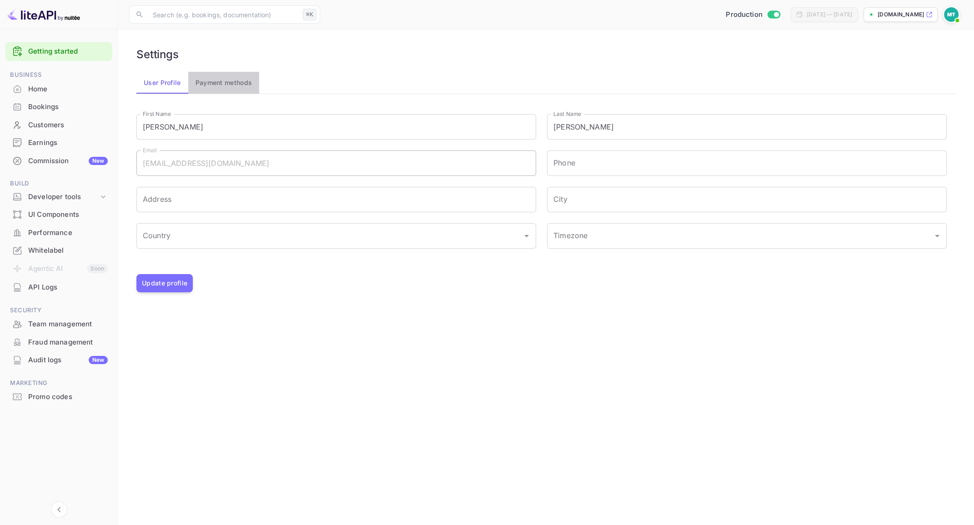
click at [225, 80] on button "Payment methods" at bounding box center [223, 83] width 71 height 22
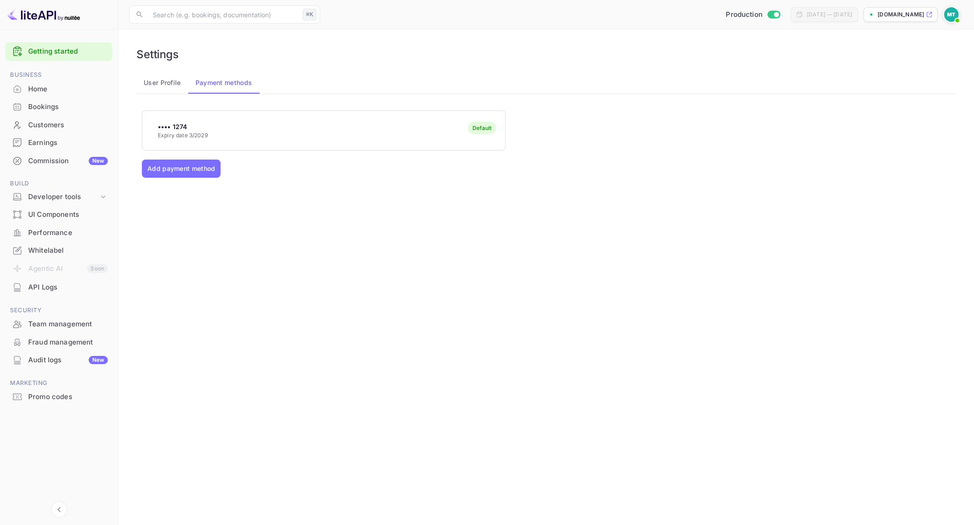
click at [157, 82] on button "User Profile" at bounding box center [162, 83] width 52 height 22
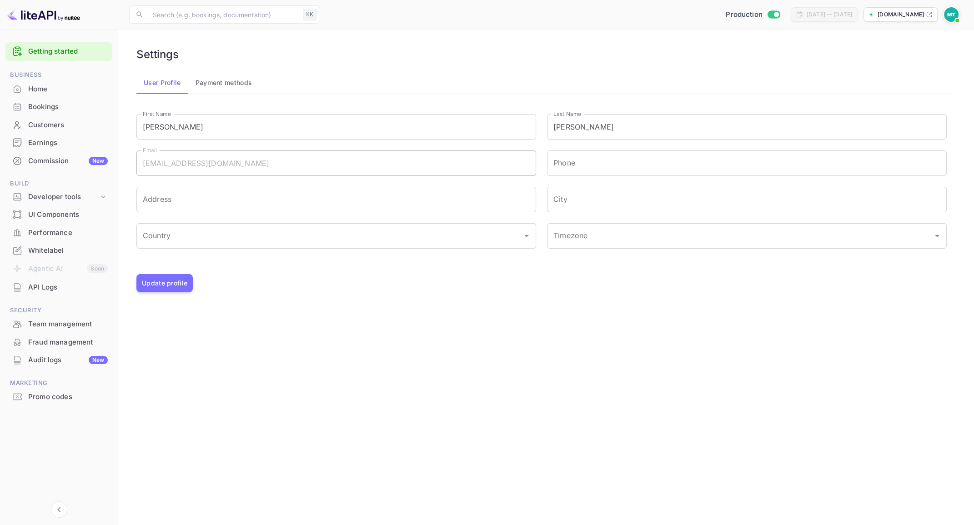
click at [214, 85] on button "Payment methods" at bounding box center [223, 83] width 71 height 22
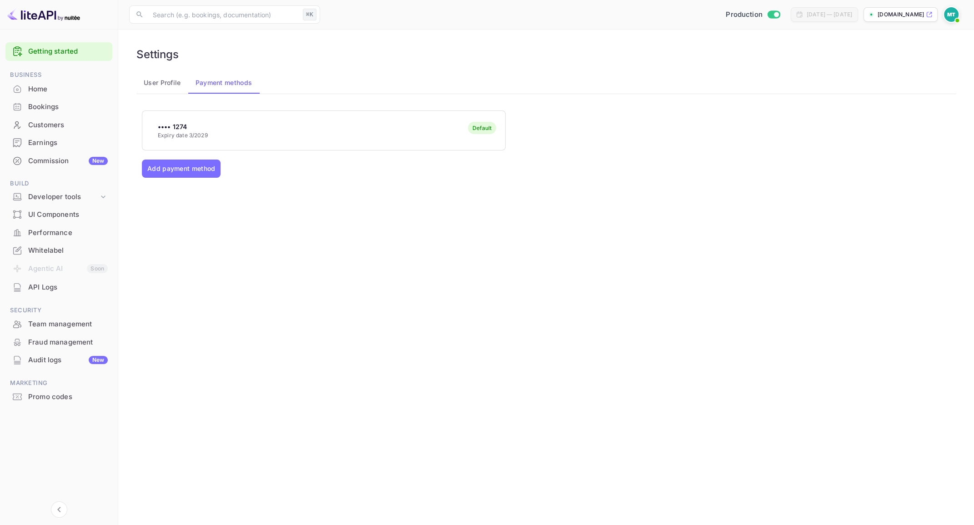
click at [156, 86] on button "User Profile" at bounding box center [162, 83] width 52 height 22
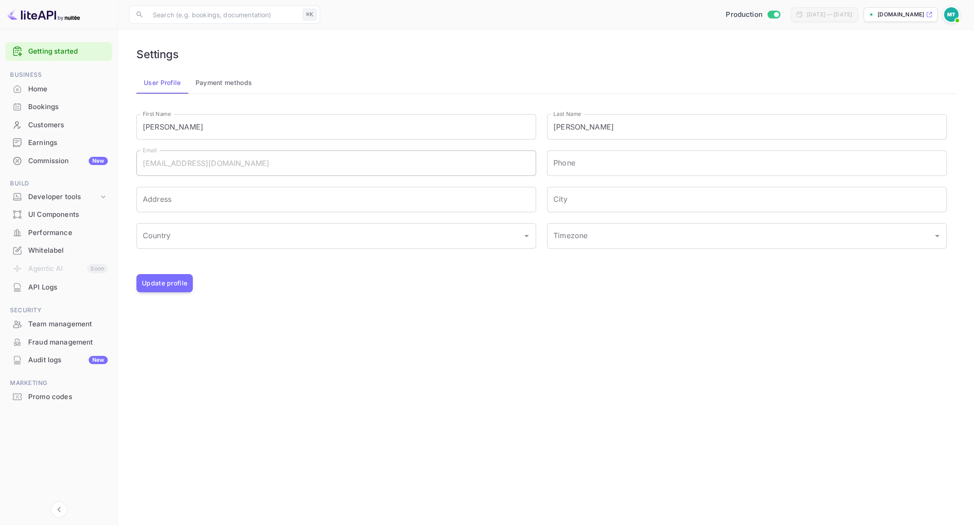
click at [55, 90] on div "Home" at bounding box center [68, 89] width 80 height 10
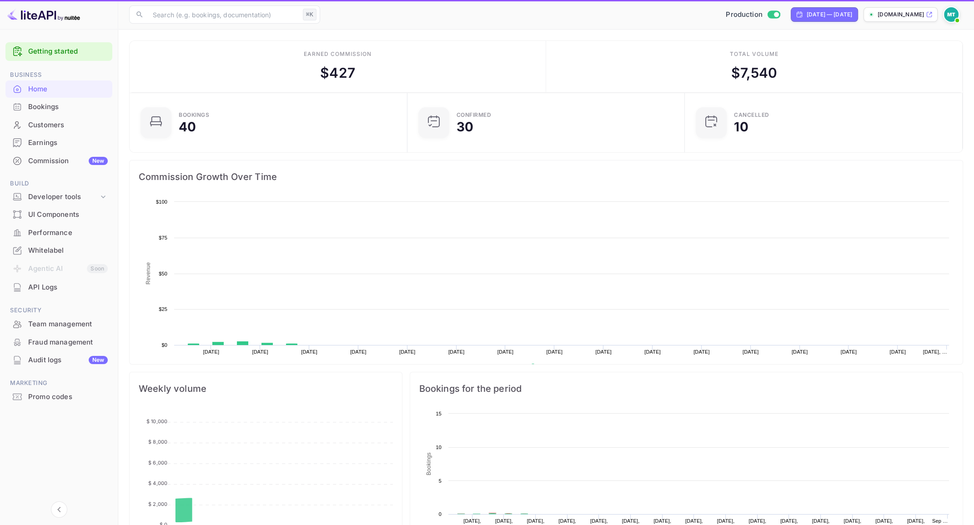
scroll to position [148, 272]
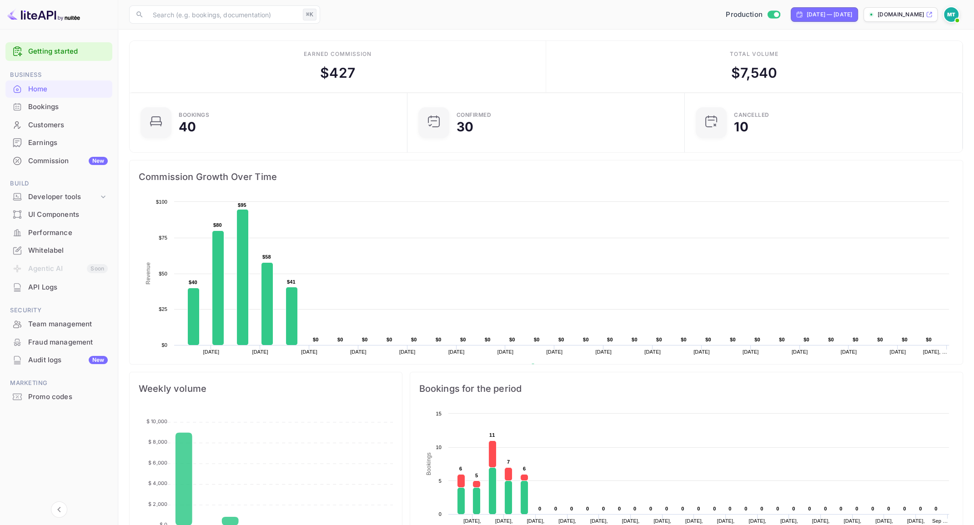
click at [55, 51] on link "Getting started" at bounding box center [68, 51] width 80 height 10
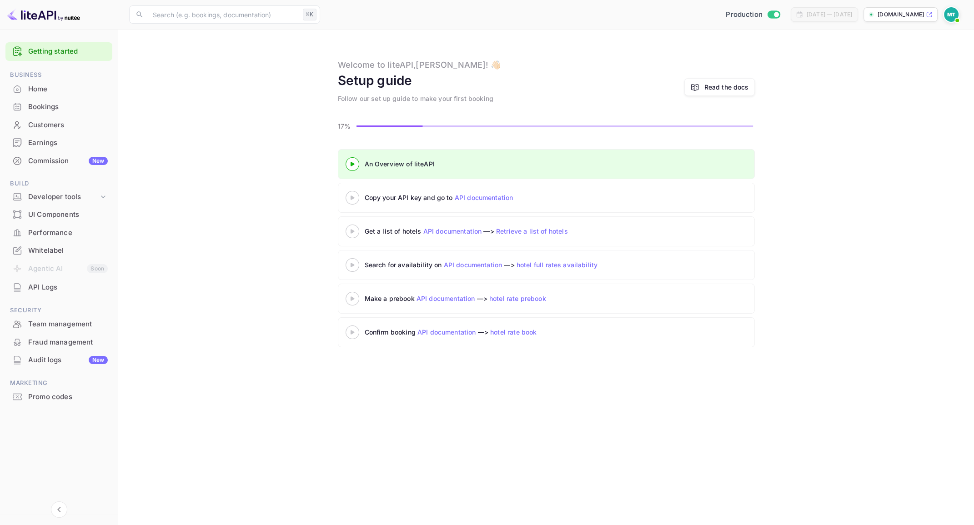
click at [225, 182] on div "An Overview of liteAPI Copy your API key and go to API documentation Get a list…" at bounding box center [546, 250] width 834 height 202
click at [55, 52] on link "Getting started" at bounding box center [68, 51] width 80 height 10
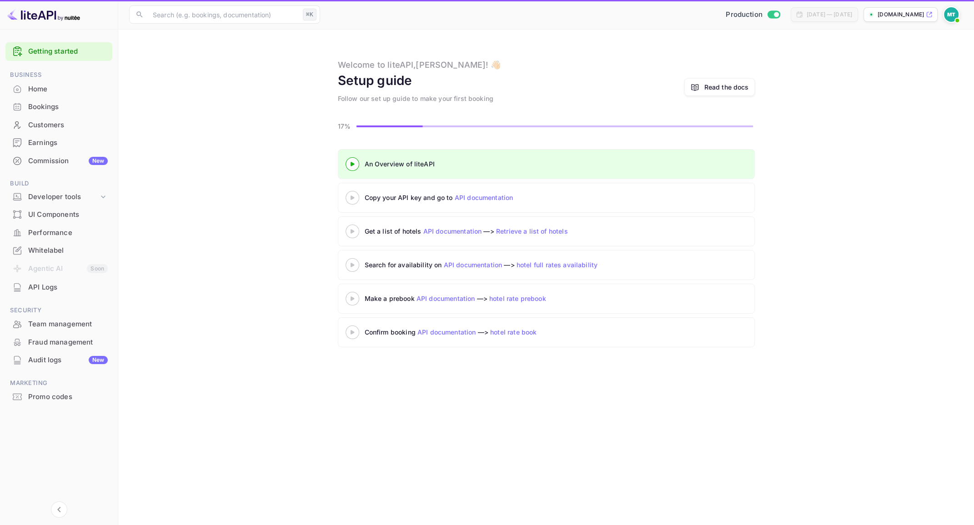
click at [48, 10] on img at bounding box center [43, 14] width 73 height 15
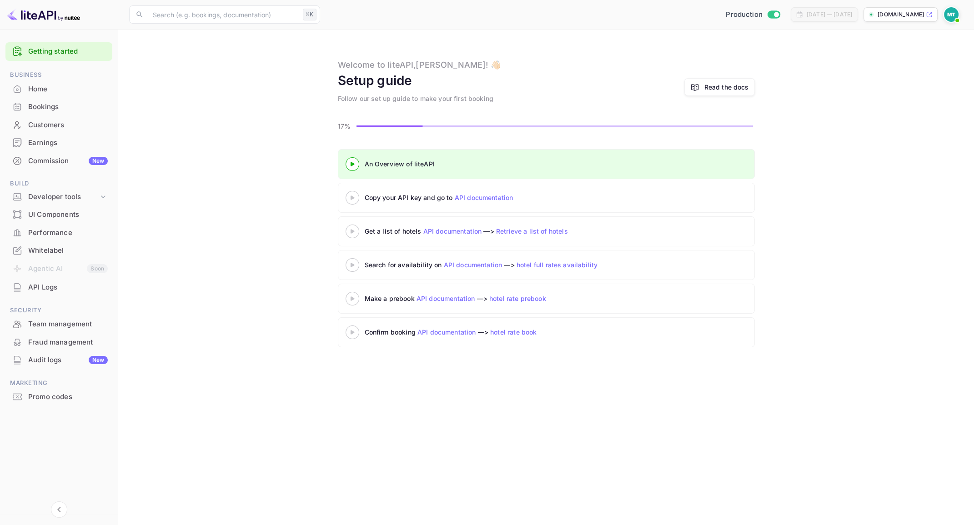
click at [32, 15] on img at bounding box center [43, 14] width 73 height 15
click at [161, 187] on div "An Overview of liteAPI Copy your API key and go to API documentation Get a list…" at bounding box center [546, 250] width 834 height 202
click at [46, 90] on div "Home" at bounding box center [68, 89] width 80 height 10
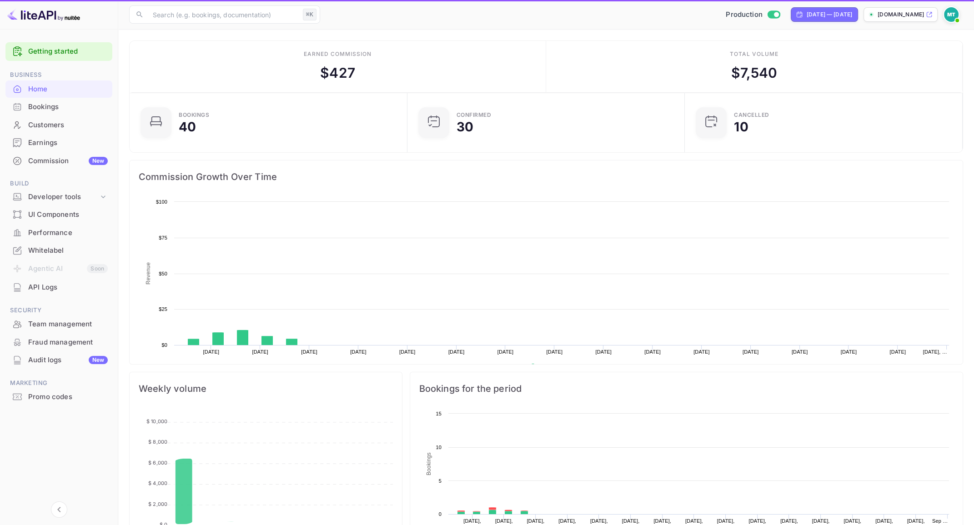
scroll to position [148, 272]
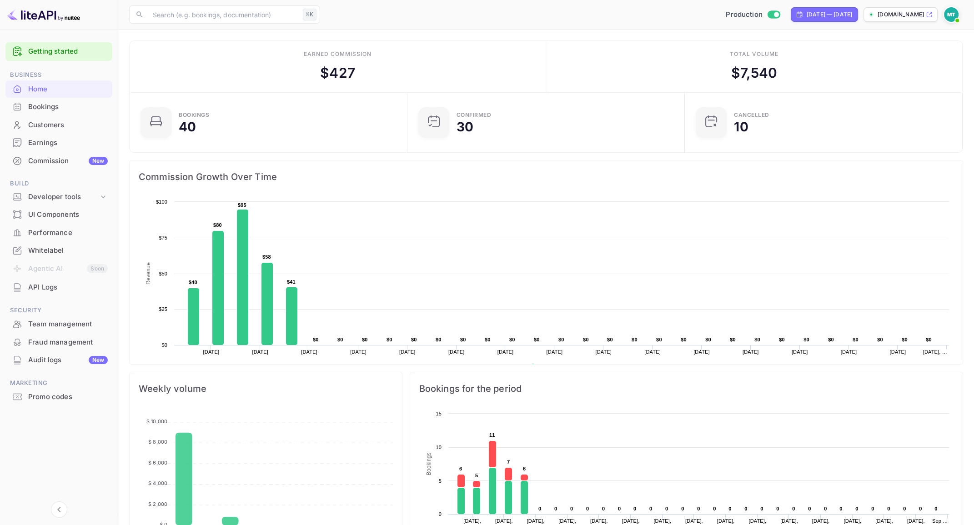
click at [39, 47] on link "Getting started" at bounding box center [68, 51] width 80 height 10
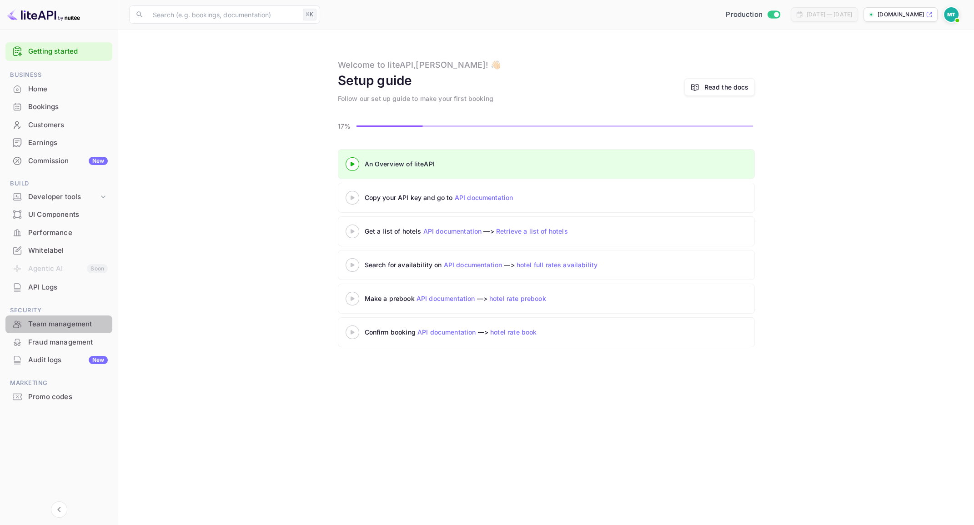
click at [61, 323] on div "Team management" at bounding box center [68, 324] width 80 height 10
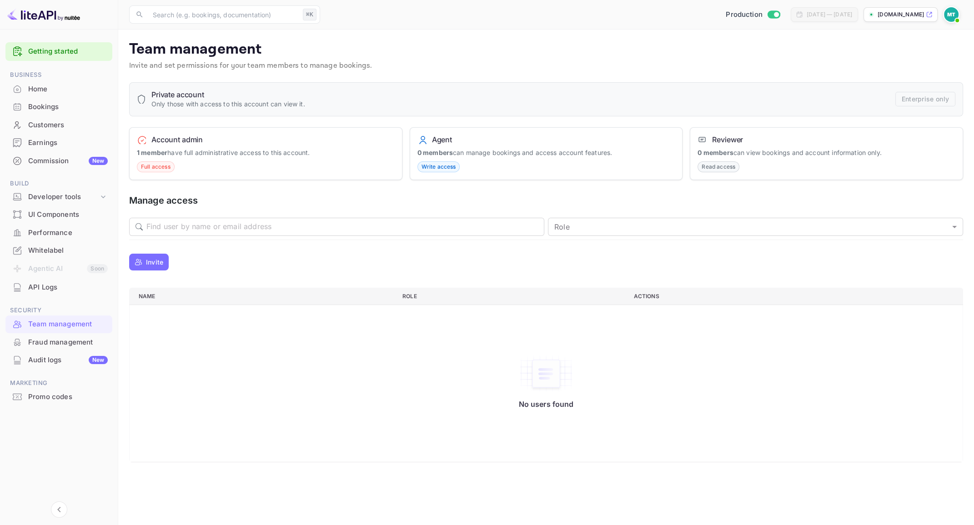
click at [55, 91] on div "Home" at bounding box center [68, 89] width 80 height 10
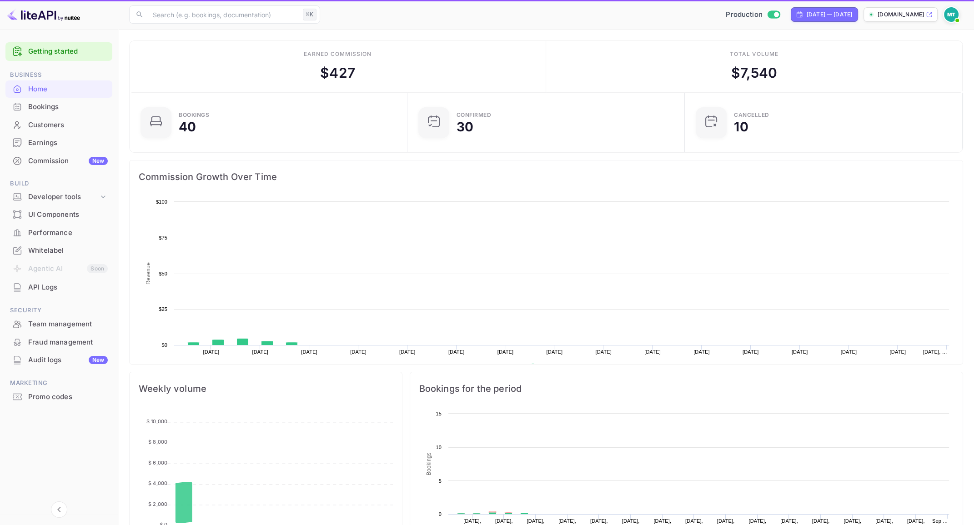
scroll to position [148, 272]
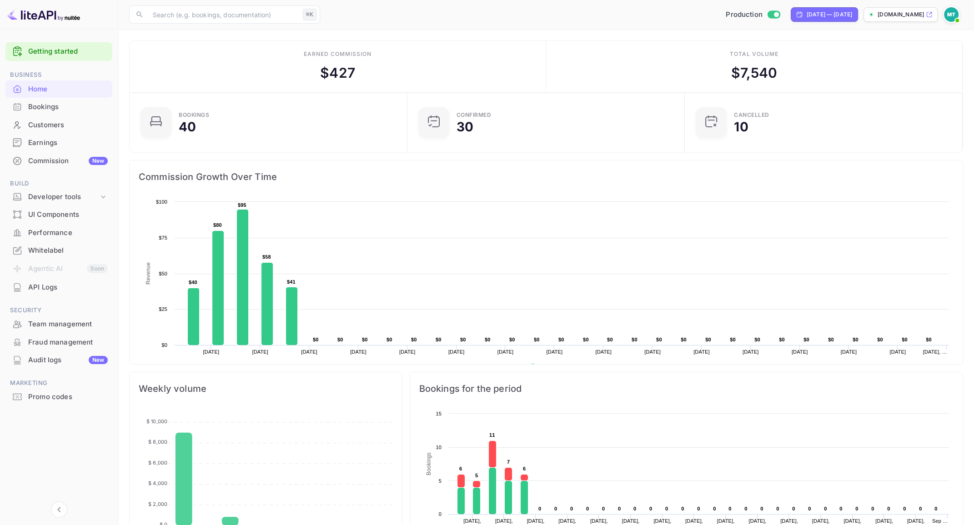
click at [793, 38] on main "Earned commission $ 427 Total volume $ 7,540 Bookings 40 Confirmed 30 CANCELLED…" at bounding box center [545, 466] width 855 height 873
click at [797, 34] on icon "Go to previous time period" at bounding box center [797, 37] width 8 height 8
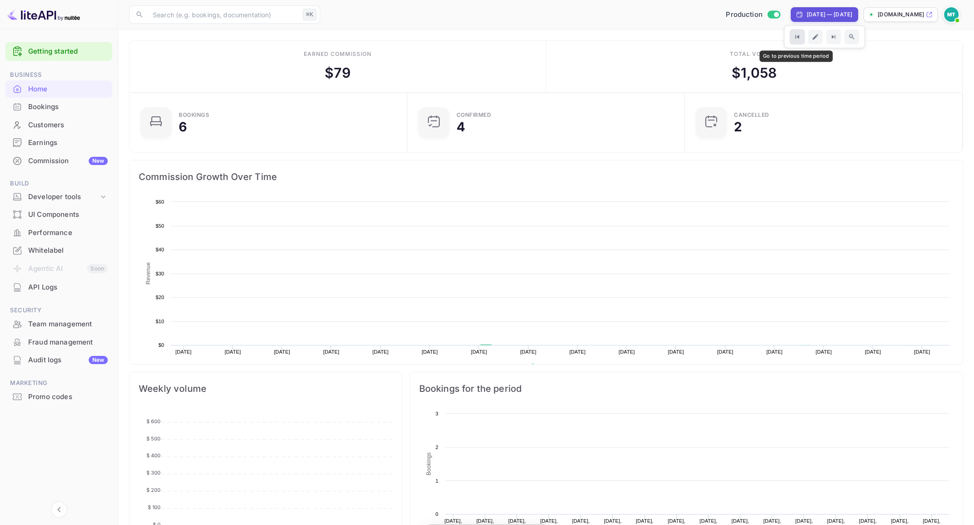
scroll to position [148, 272]
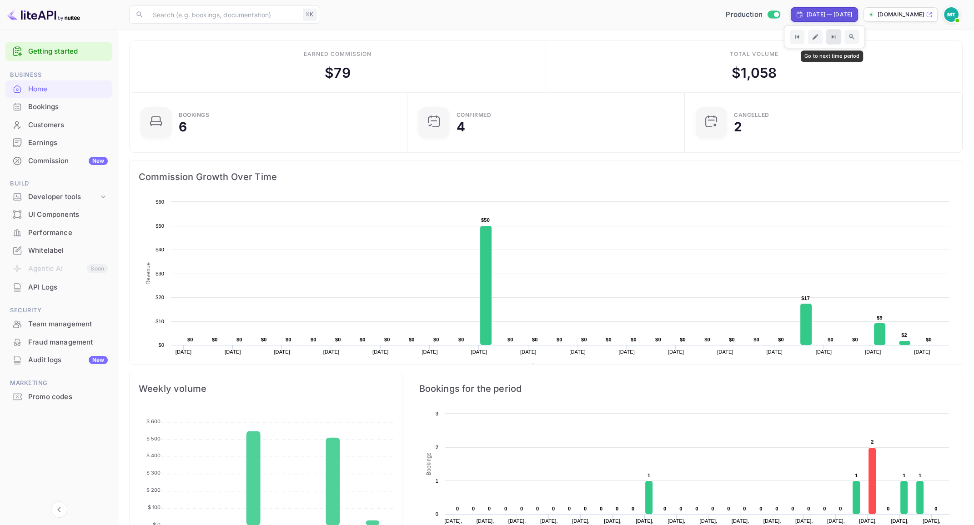
click at [833, 34] on main "Earned commission $ 79 Total volume $ 1,058 Bookings 6 Confirmed 4 CANCELLED 2 …" at bounding box center [545, 383] width 855 height 707
click at [850, 11] on div "[DATE] — [DATE]" at bounding box center [828, 14] width 45 height 8
select select "6"
select select "2025"
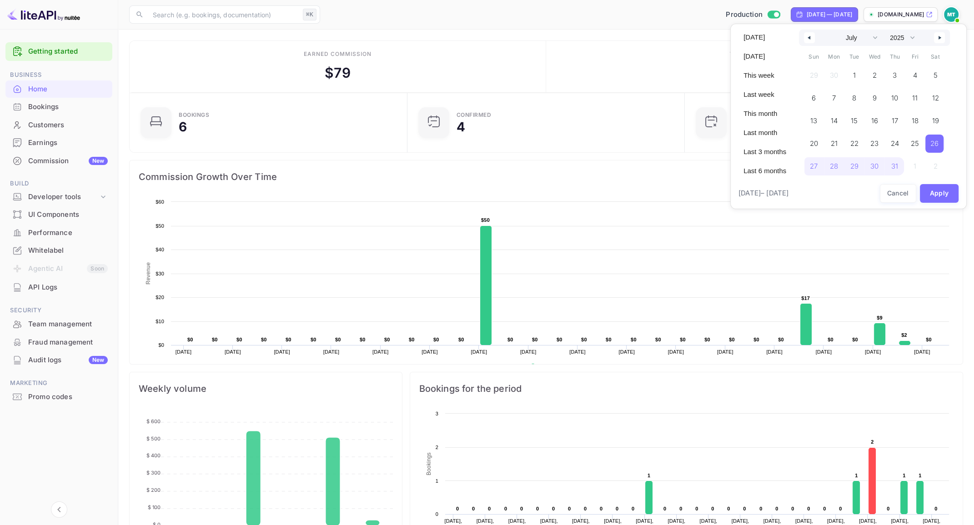
click at [940, 38] on icon "button" at bounding box center [940, 38] width 5 height 4
select select "7"
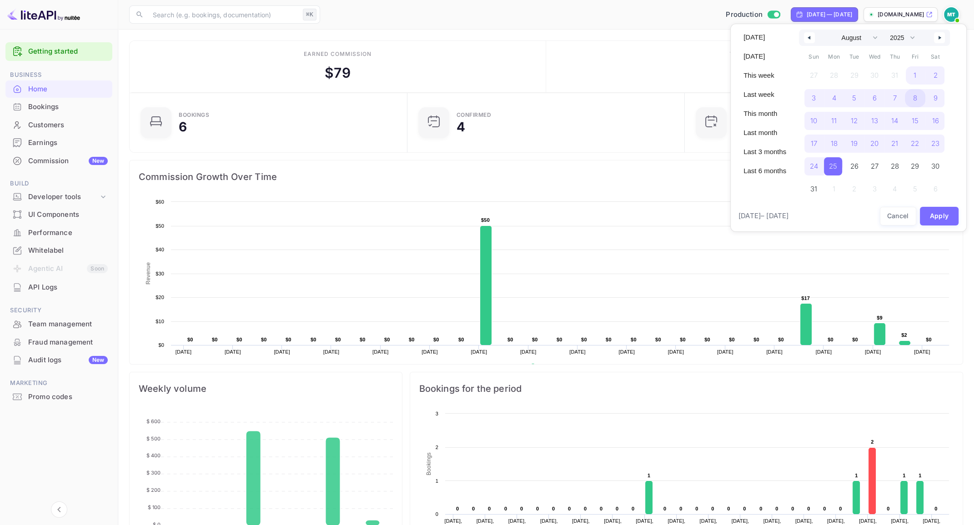
click at [914, 100] on span "8" at bounding box center [915, 98] width 4 height 16
click at [813, 186] on span "31" at bounding box center [813, 189] width 7 height 16
click at [934, 211] on button "Apply" at bounding box center [938, 216] width 39 height 19
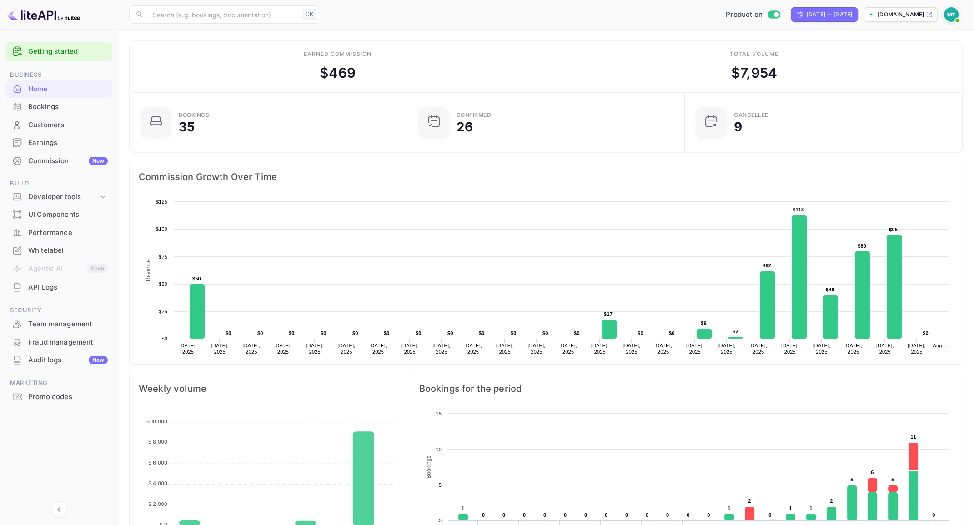
click at [48, 323] on div "Team management" at bounding box center [68, 324] width 80 height 10
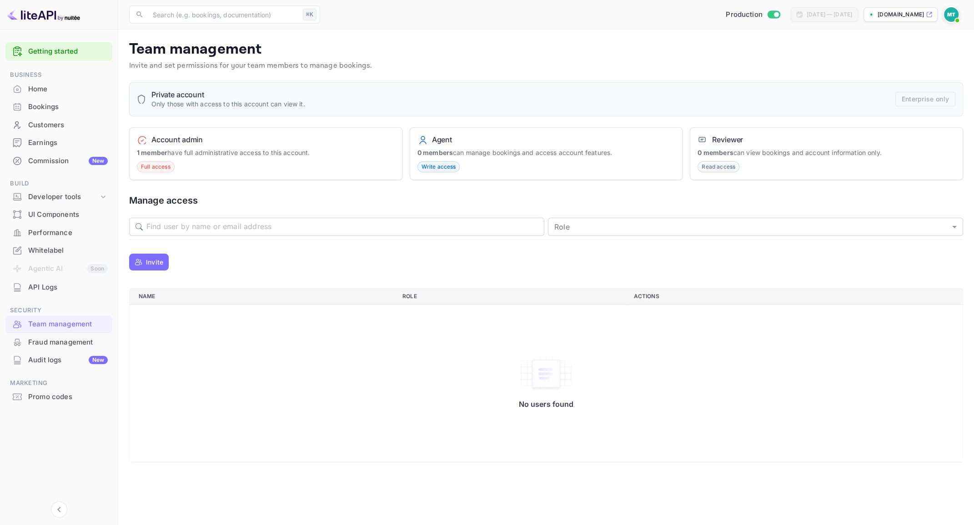
click at [474, 200] on h5 "Manage access" at bounding box center [546, 201] width 834 height 12
click at [53, 396] on div "Promo codes" at bounding box center [68, 397] width 80 height 10
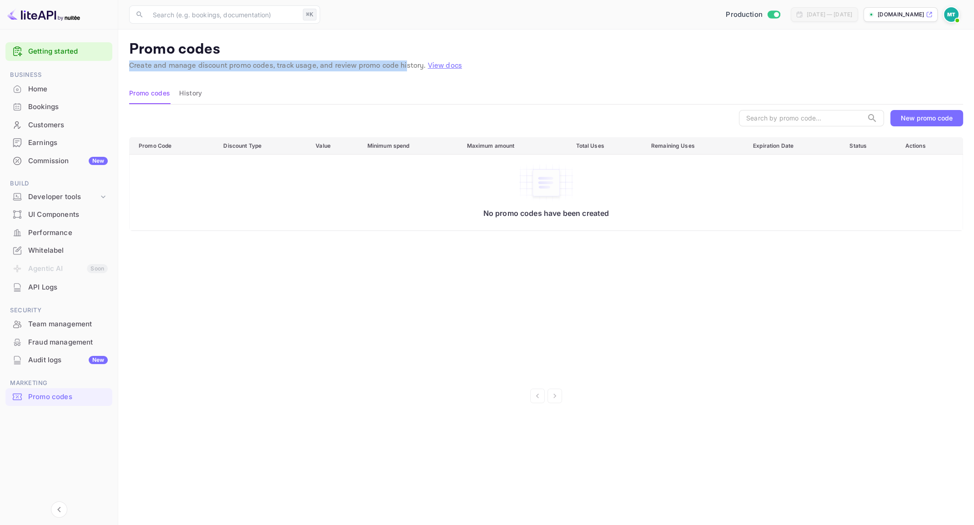
drag, startPoint x: 130, startPoint y: 66, endPoint x: 399, endPoint y: 62, distance: 269.1
click at [399, 62] on p "Create and manage discount promo codes, track usage, and review promo code hist…" at bounding box center [546, 65] width 834 height 11
click at [213, 300] on div "Promo Code Discount Type Value Minimum spend Maximum amount Total Uses Remainin…" at bounding box center [546, 258] width 834 height 242
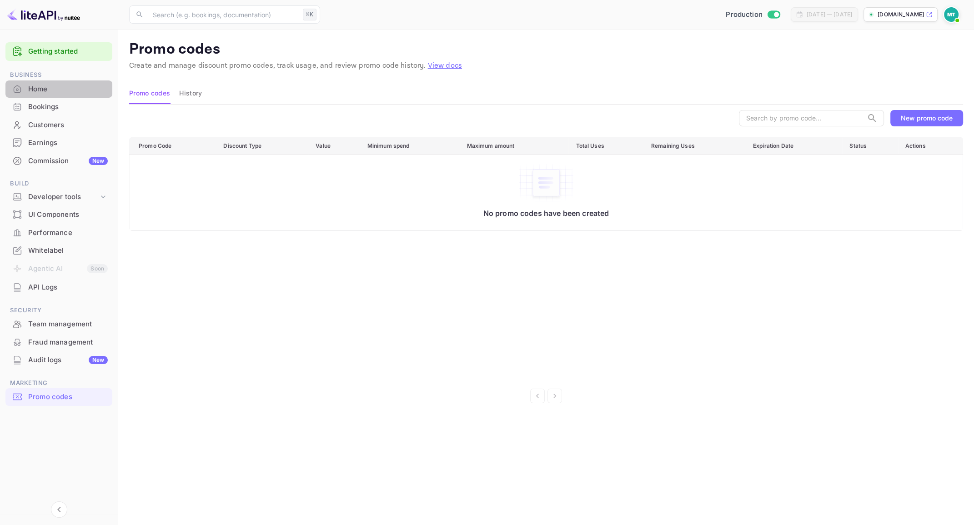
click at [37, 88] on div "Home" at bounding box center [68, 89] width 80 height 10
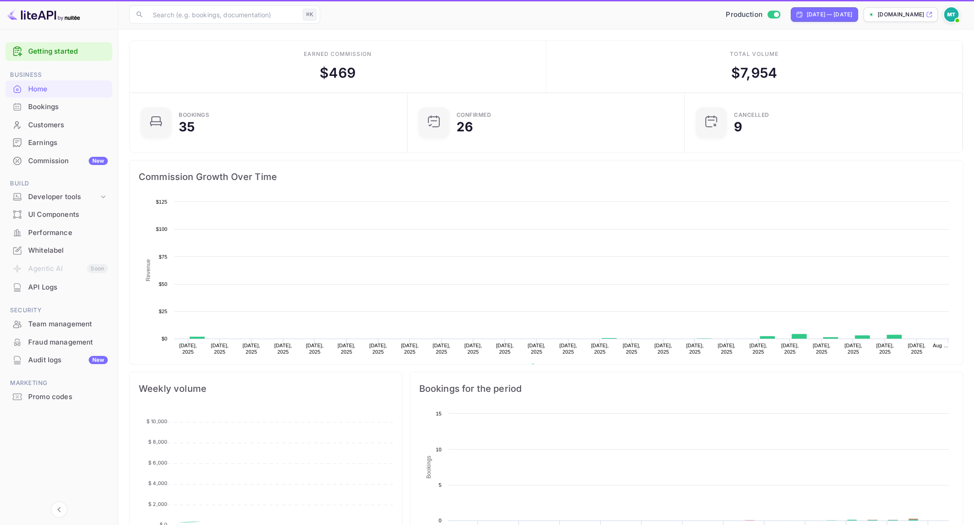
scroll to position [148, 272]
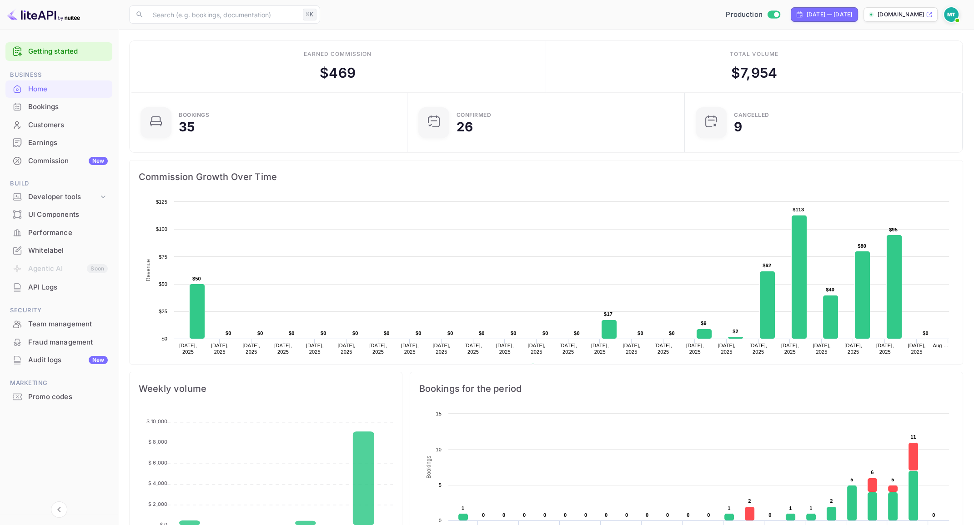
click at [48, 245] on div "Whitelabel" at bounding box center [68, 250] width 80 height 10
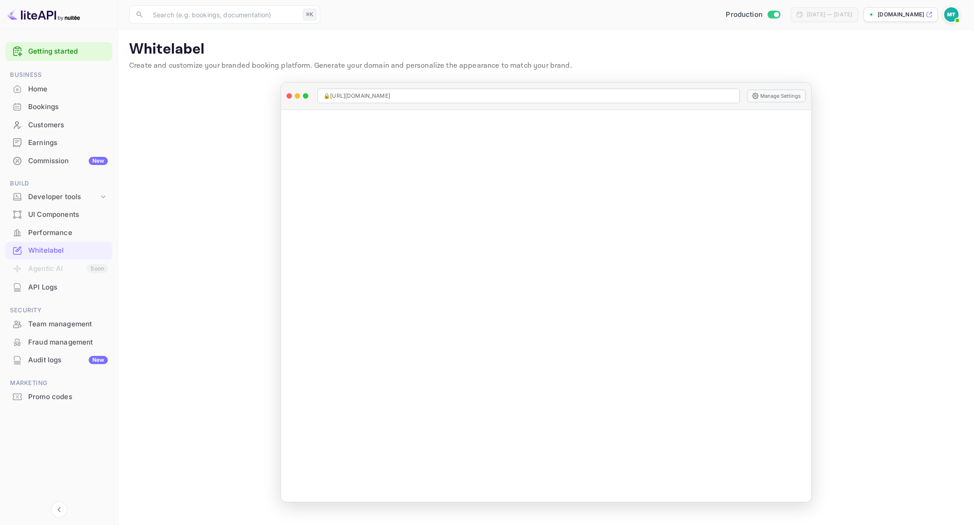
click at [190, 237] on main "Whitelabel Create and customize your branded booking platform. Generate your do…" at bounding box center [545, 277] width 855 height 495
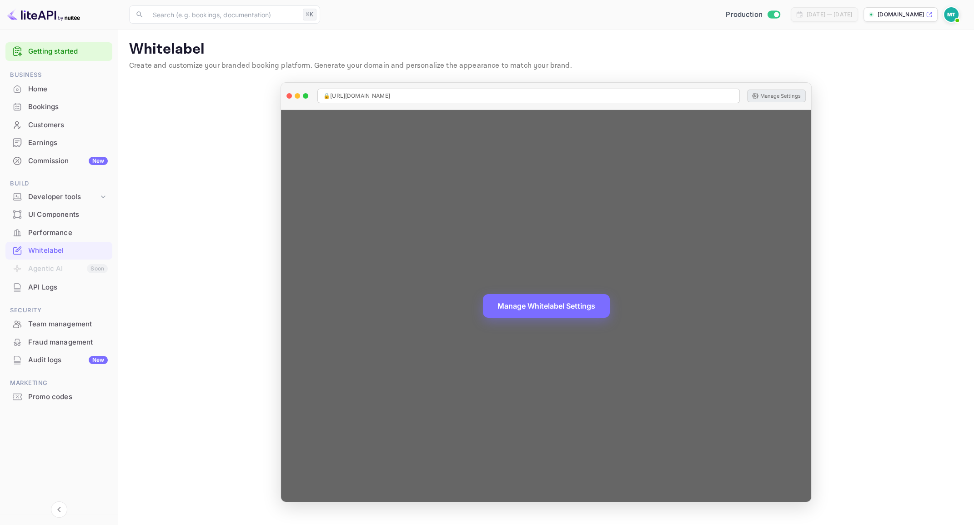
click at [779, 95] on button "Manage Settings" at bounding box center [776, 96] width 59 height 13
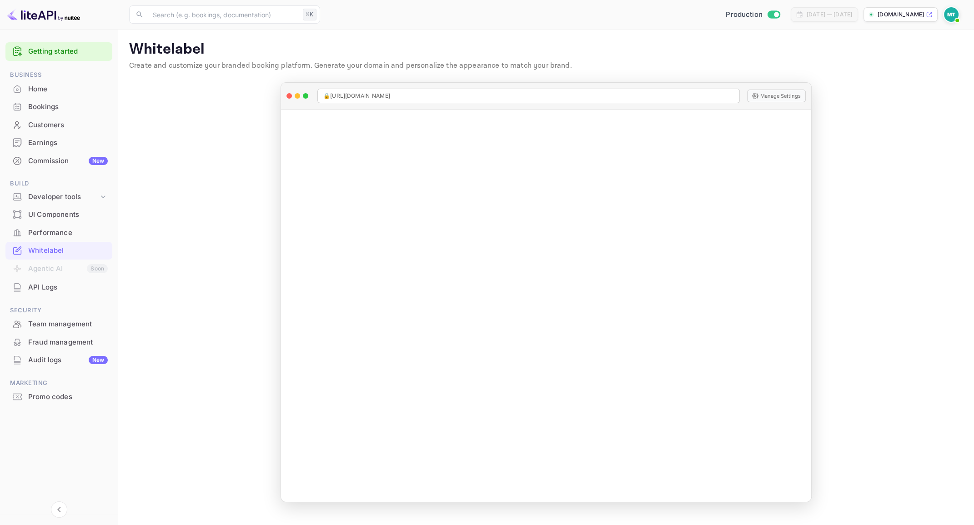
click at [243, 271] on main "Whitelabel Create and customize your branded booking platform. Generate your do…" at bounding box center [545, 277] width 855 height 495
